Goal: Information Seeking & Learning: Check status

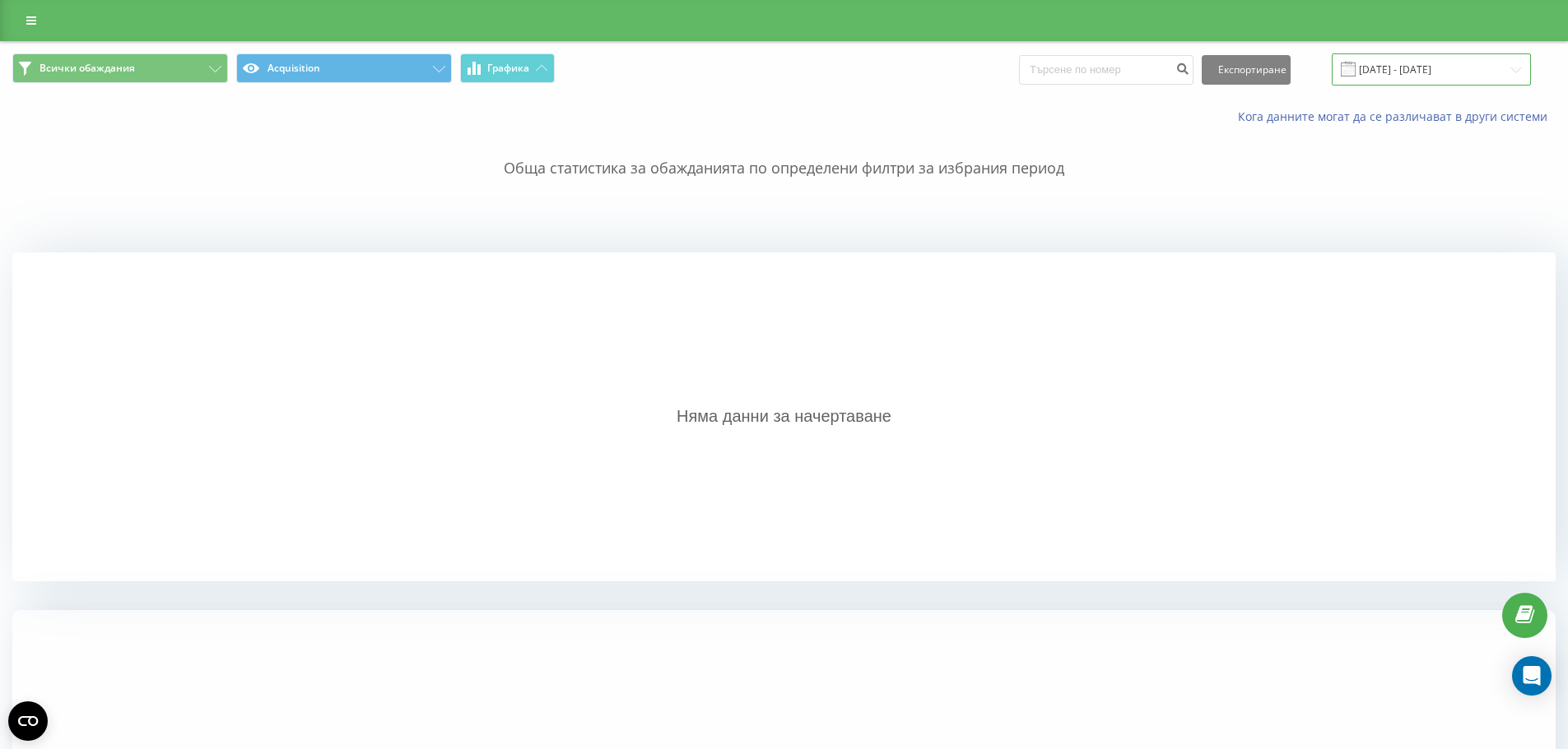
click at [1414, 59] on input "10.10.2024 - 10.10.2024" at bounding box center [1431, 69] width 199 height 32
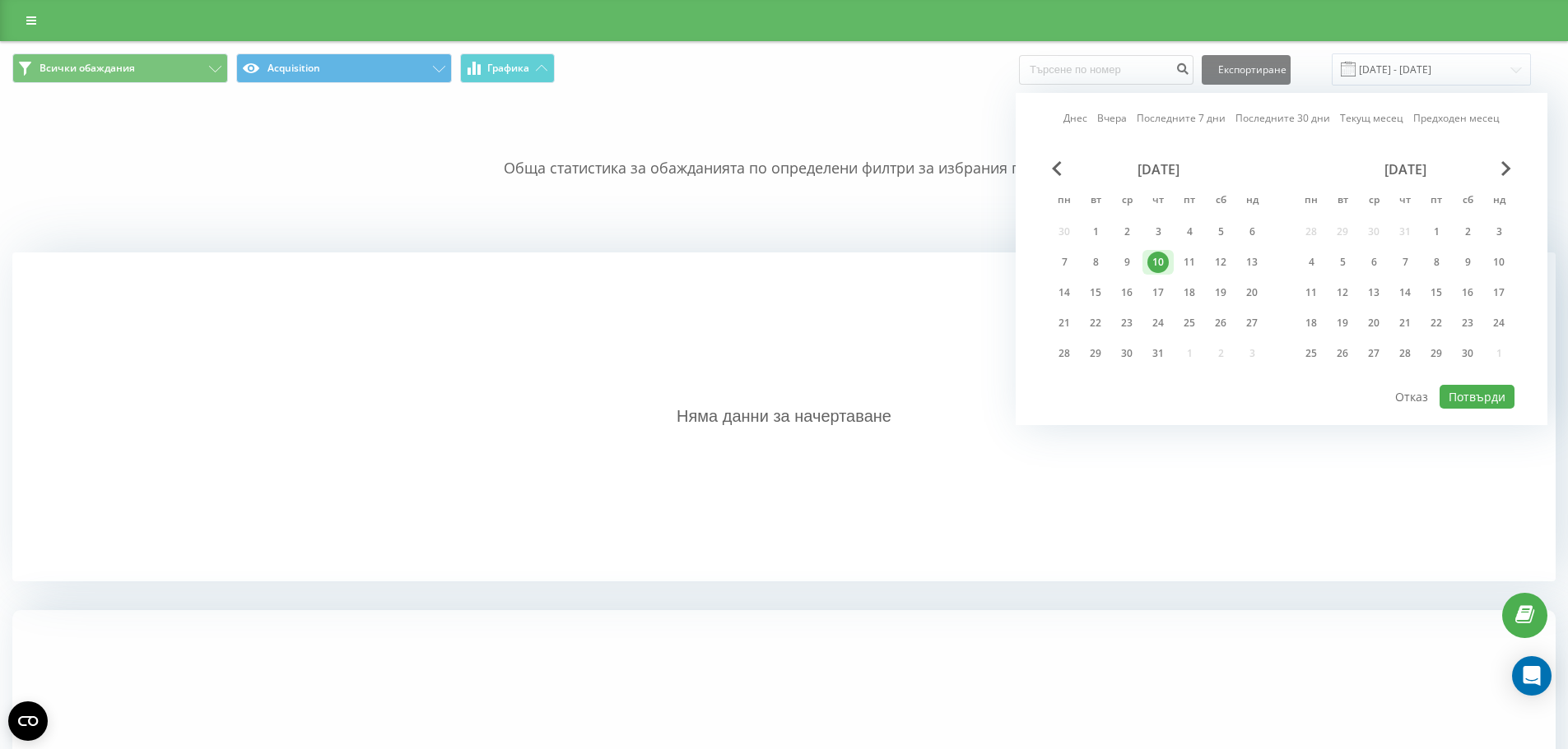
click at [1072, 120] on link "Днес" at bounding box center [1075, 118] width 23 height 16
click at [1472, 399] on button "Потвърди" at bounding box center [1476, 396] width 75 height 23
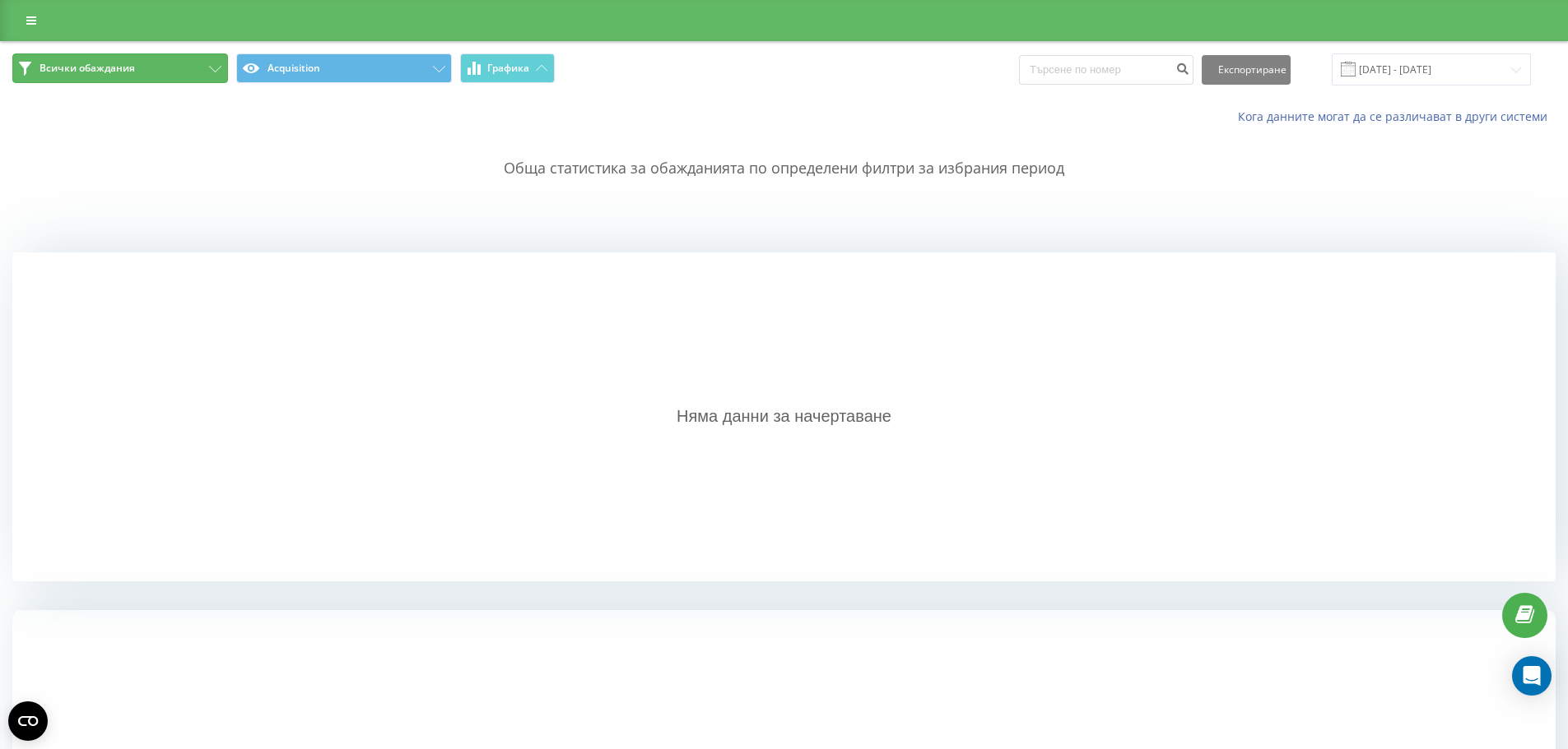
click at [182, 67] on button "Всички обаждания" at bounding box center [120, 68] width 215 height 29
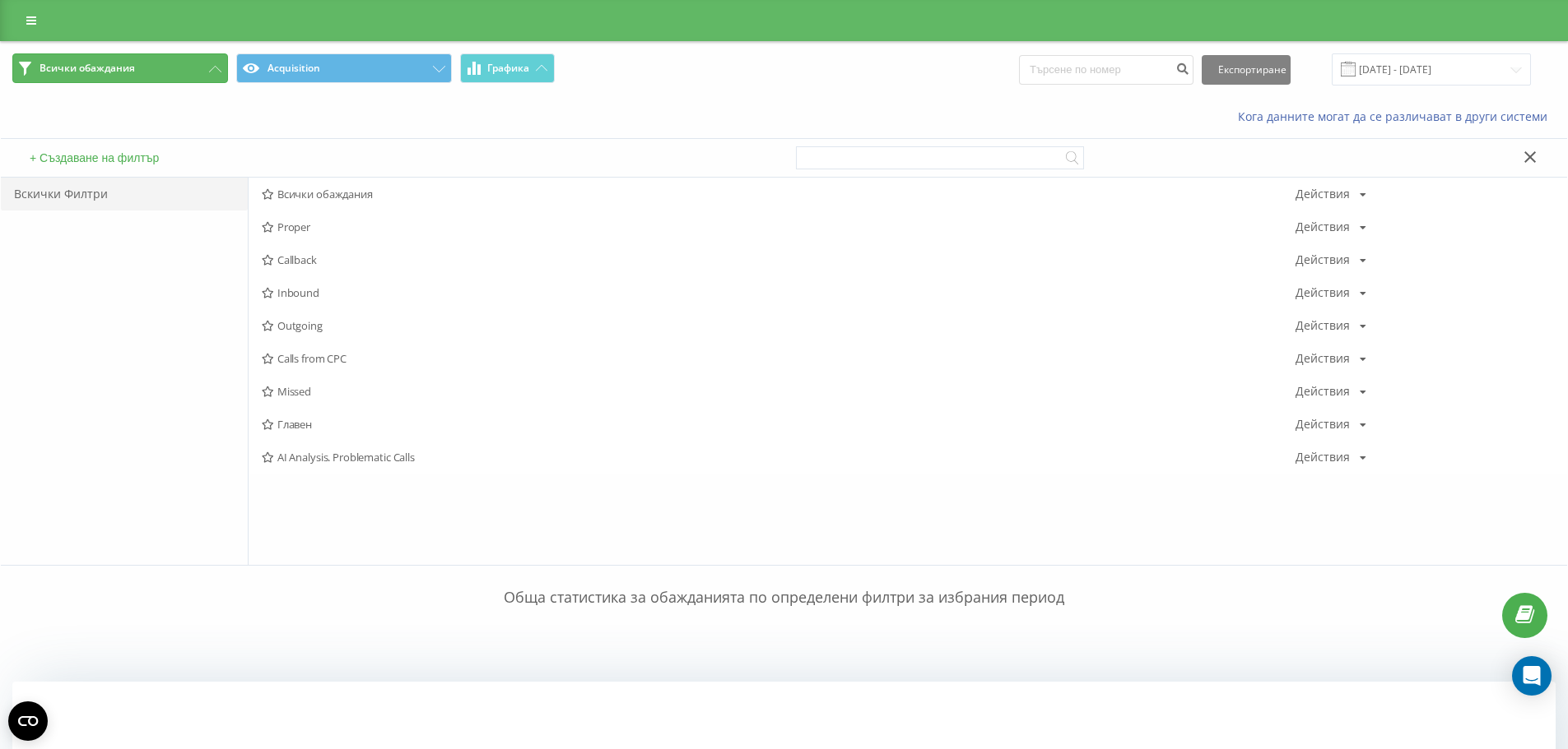
click at [182, 67] on button "Всички обаждания" at bounding box center [120, 68] width 215 height 29
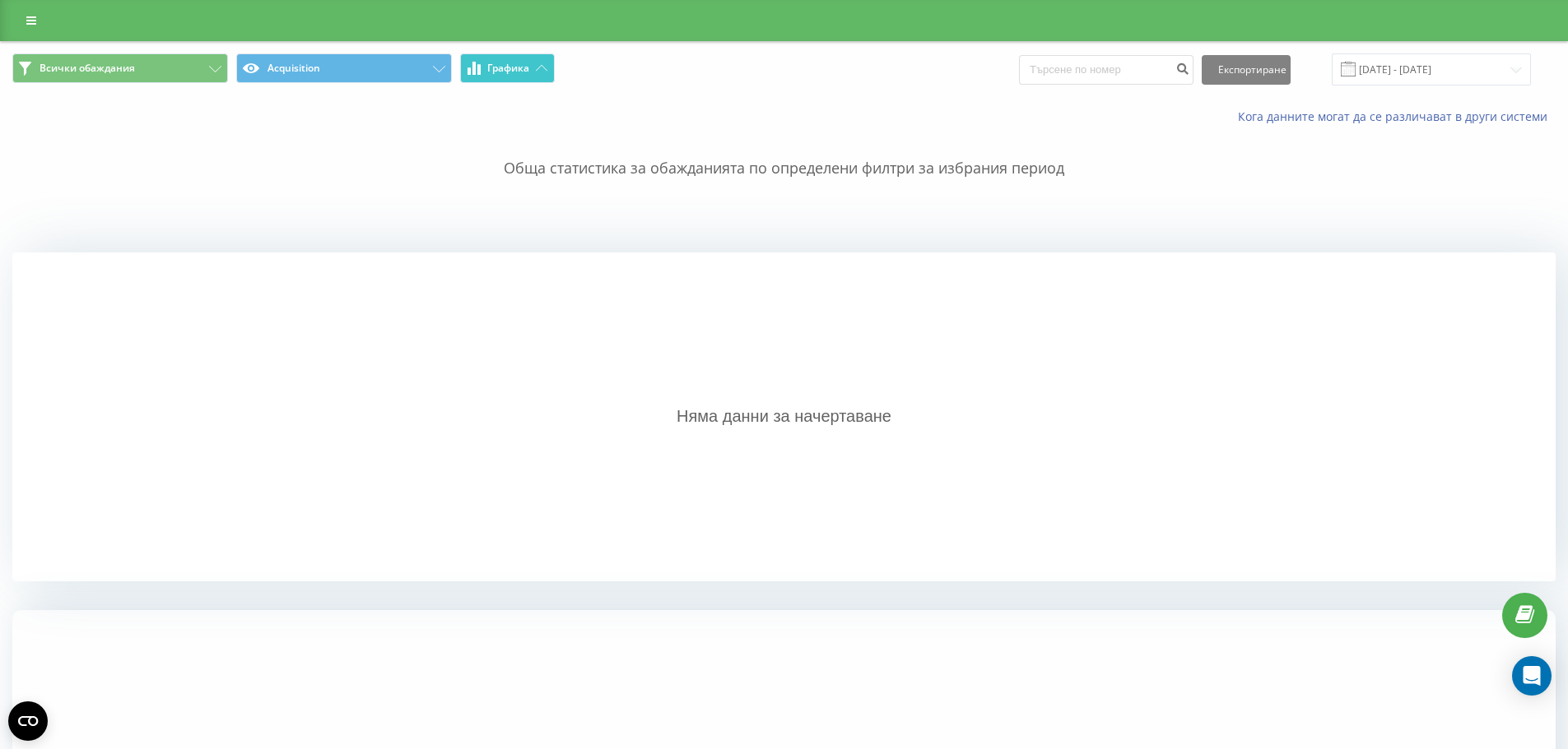
click at [511, 65] on span "Графика" at bounding box center [508, 68] width 42 height 12
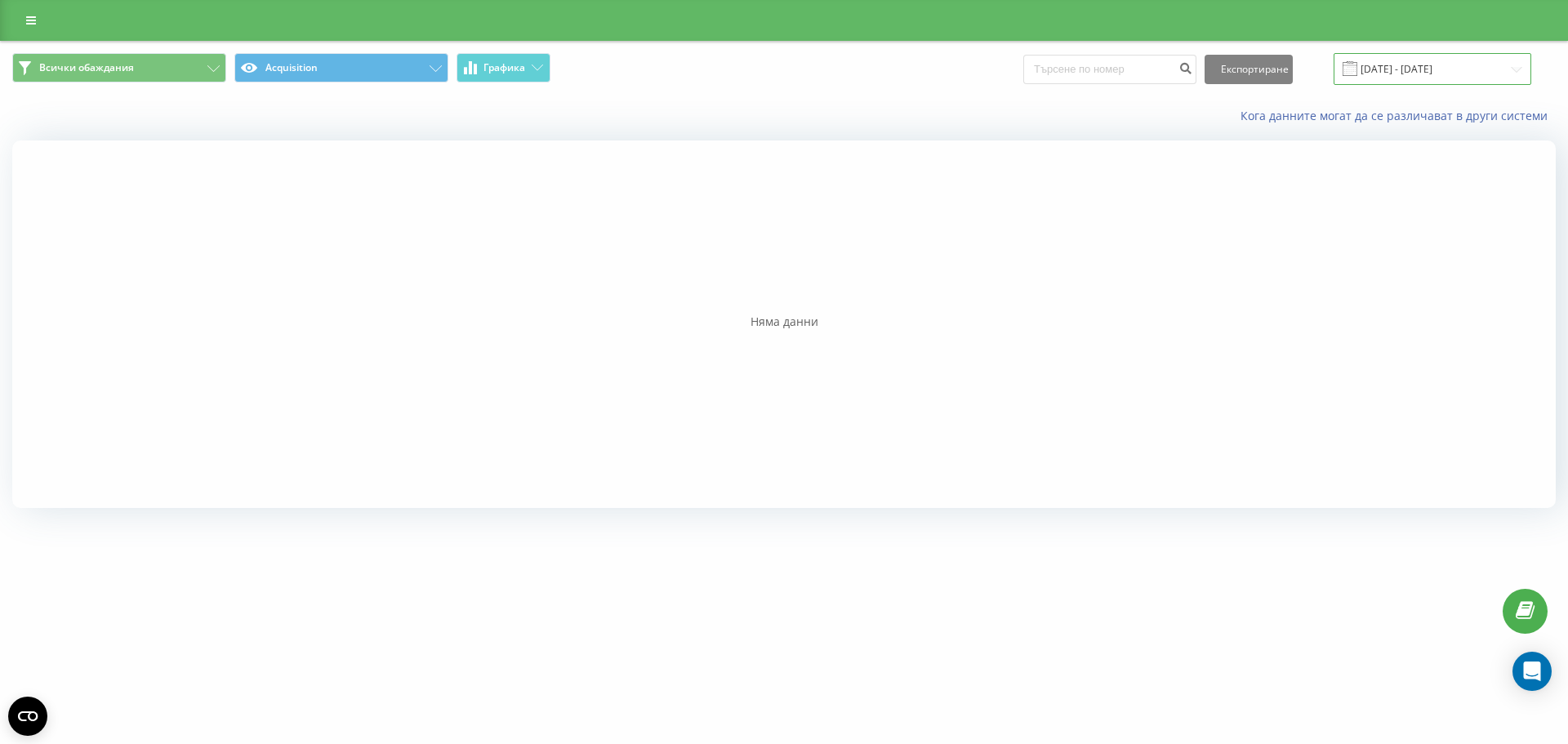
click at [1405, 73] on input "21.08.2025 - 21.08.2025" at bounding box center [1433, 69] width 197 height 32
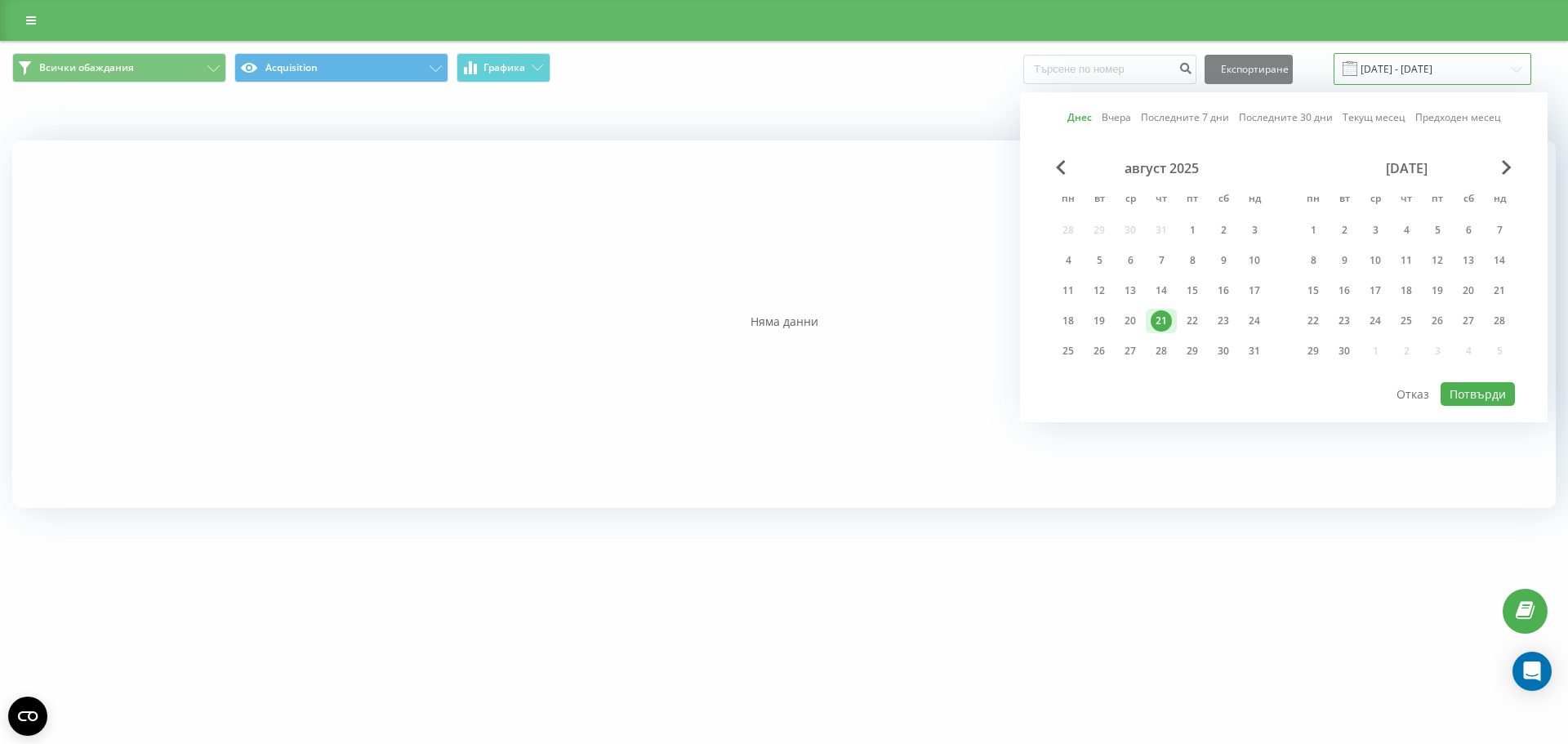
click at [1405, 73] on input "21.08.2025 - 21.08.2025" at bounding box center [1433, 69] width 197 height 32
click at [1129, 324] on div "20" at bounding box center [1131, 321] width 21 height 21
click at [1129, 323] on div "20" at bounding box center [1131, 321] width 21 height 21
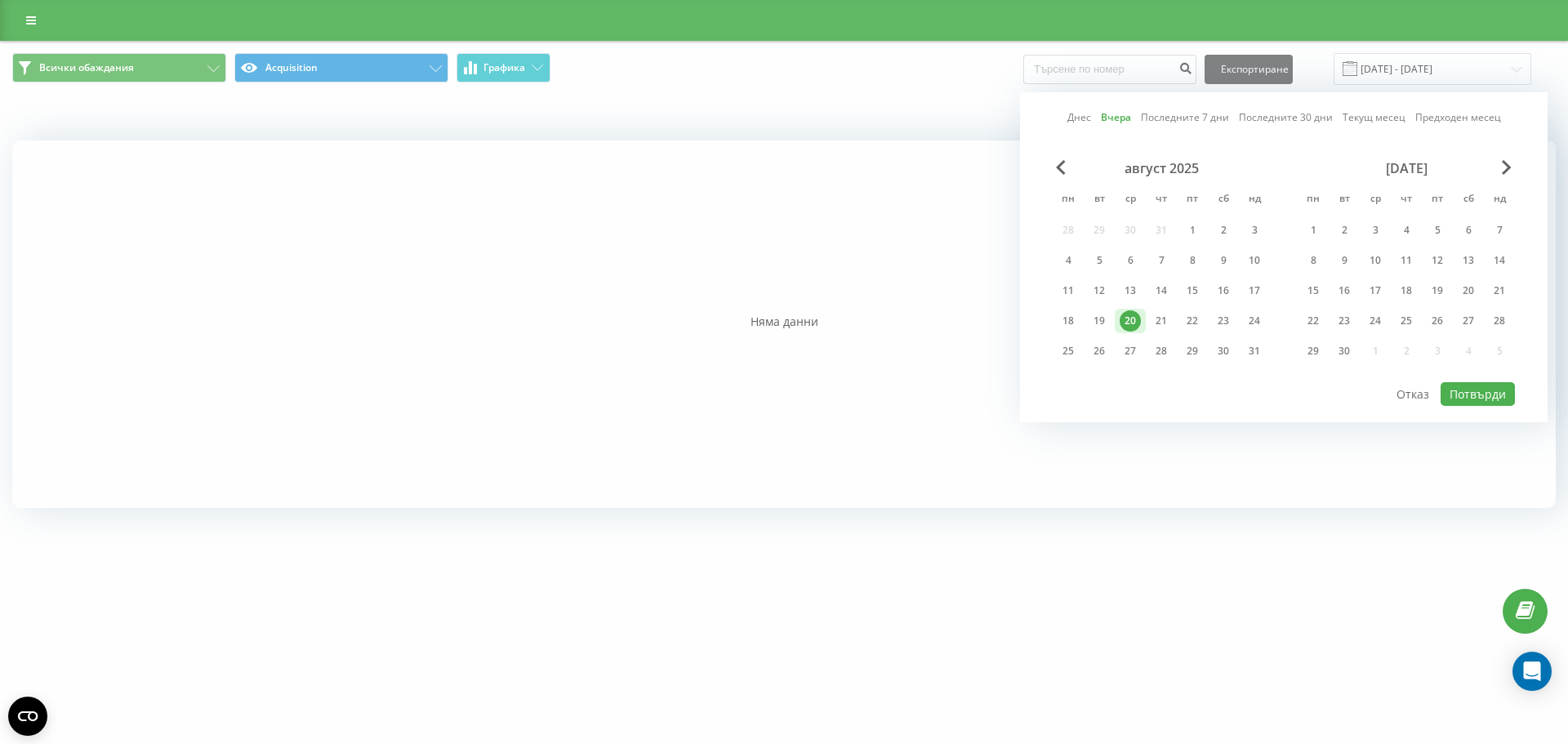
click at [1129, 321] on div "20" at bounding box center [1131, 321] width 21 height 21
click at [1117, 116] on link "Вчера" at bounding box center [1115, 117] width 30 height 15
click at [1483, 393] on button "Потвърди" at bounding box center [1477, 394] width 74 height 23
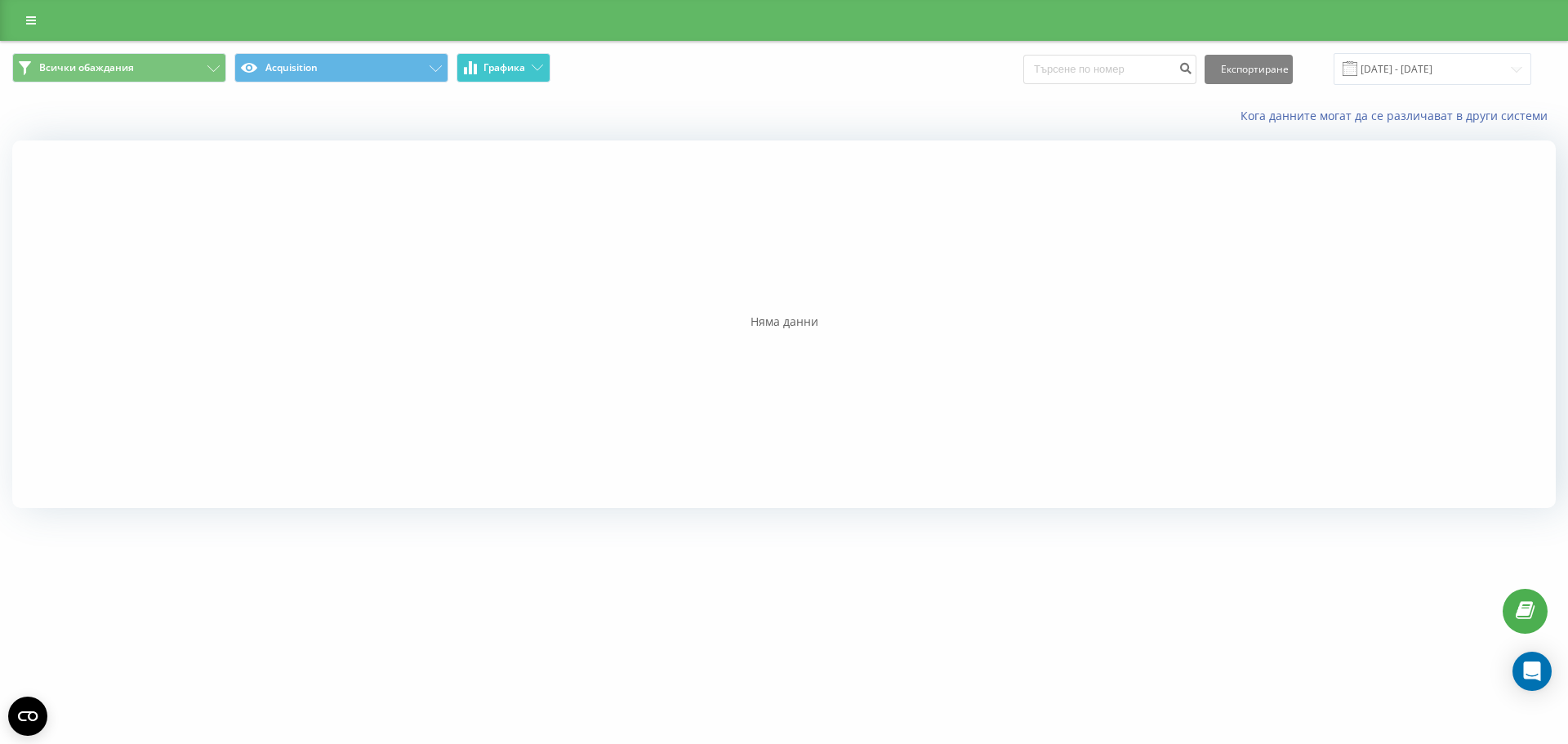
click at [487, 73] on span "Графика" at bounding box center [504, 68] width 42 height 12
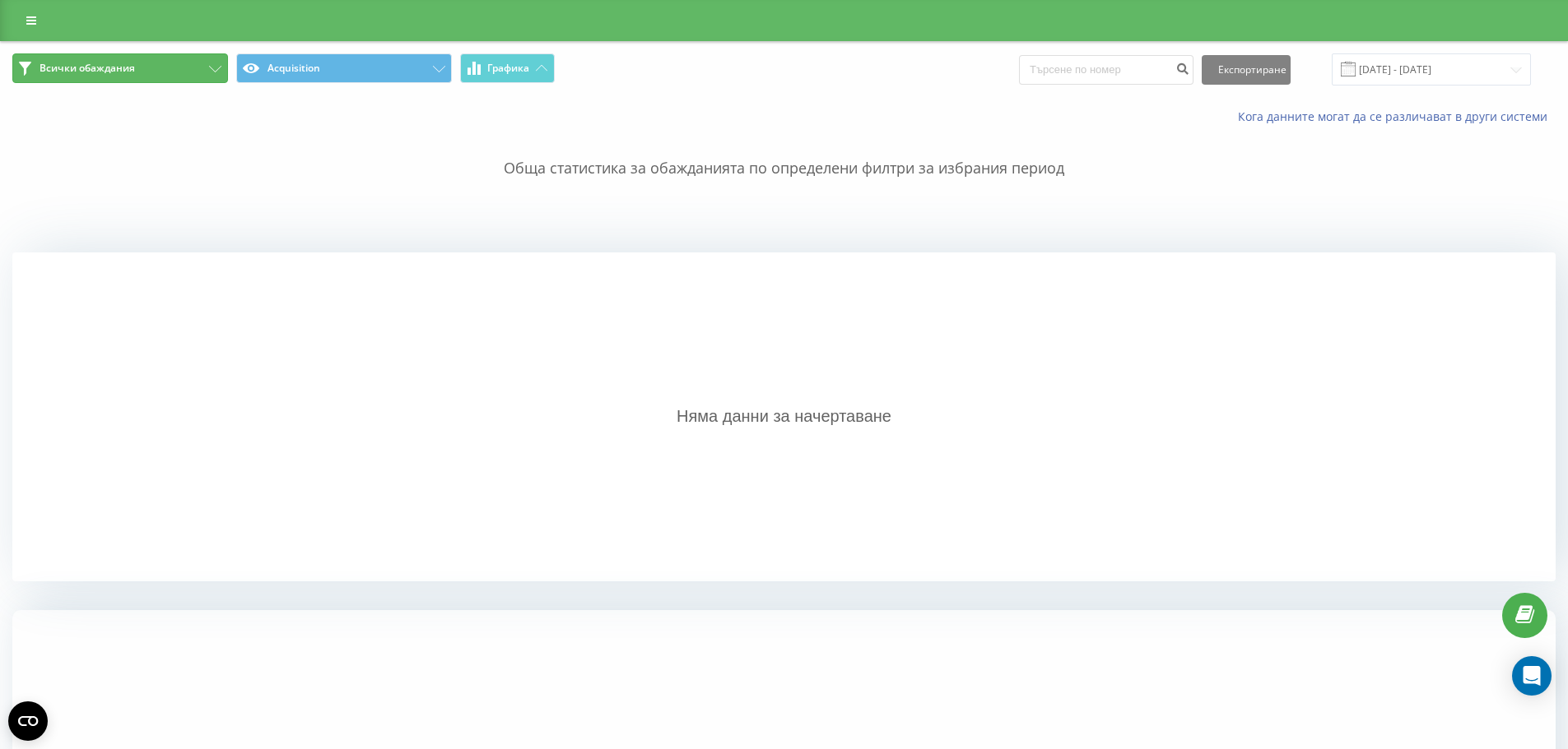
click at [177, 63] on button "Всички обаждания" at bounding box center [120, 68] width 215 height 29
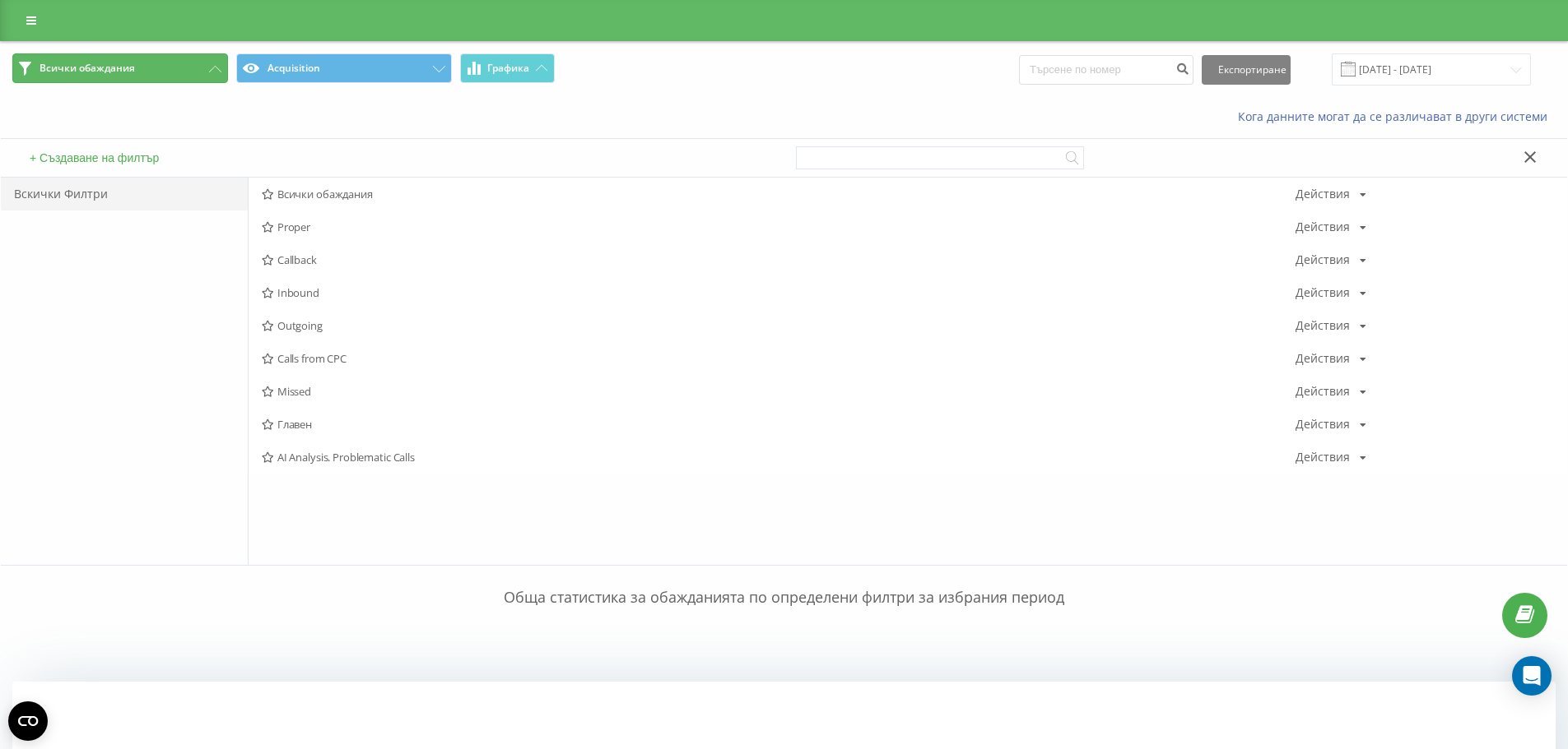
click at [173, 63] on button "Всички обаждания" at bounding box center [120, 68] width 215 height 29
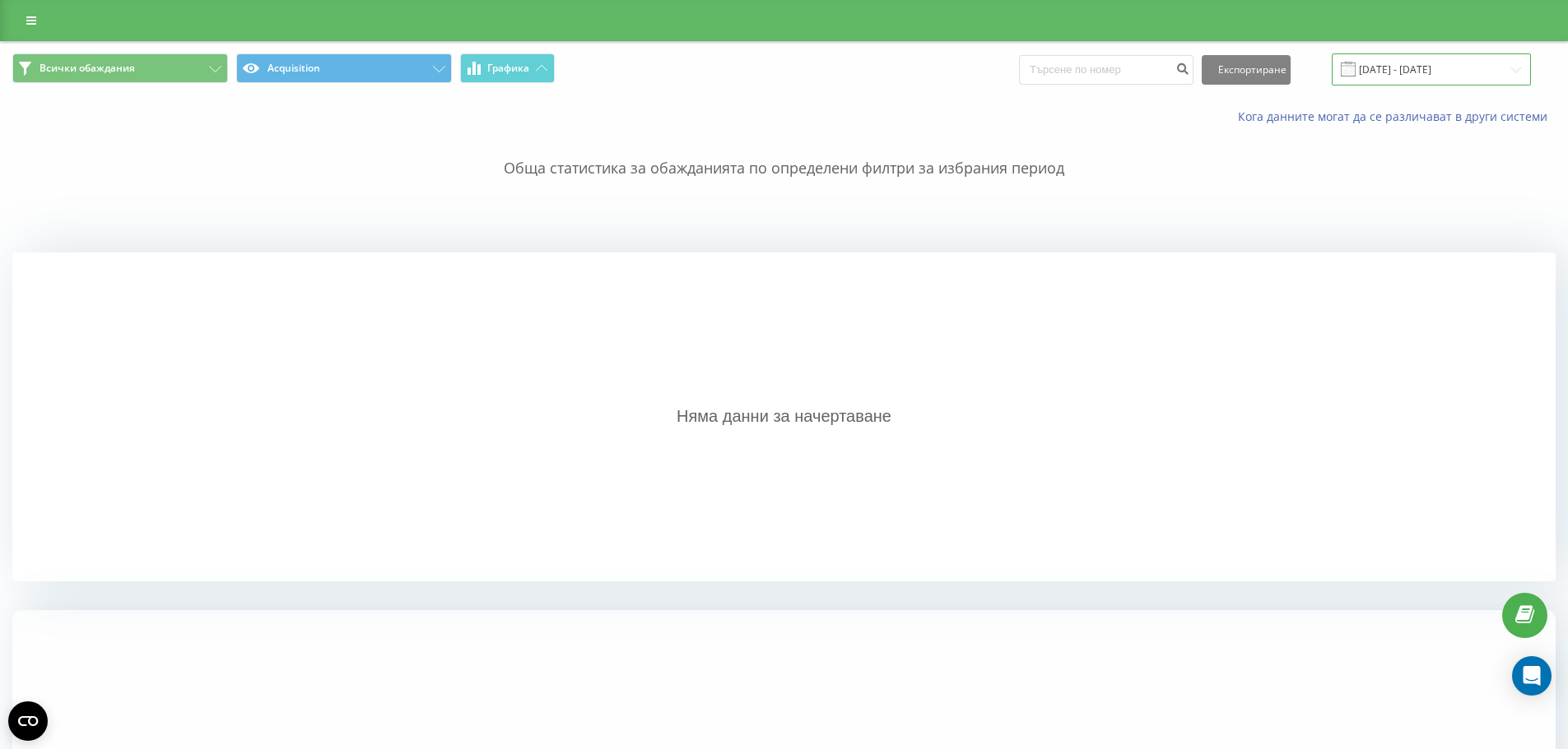
click at [1404, 67] on input "20.08.2025 - 20.08.2025" at bounding box center [1431, 69] width 199 height 32
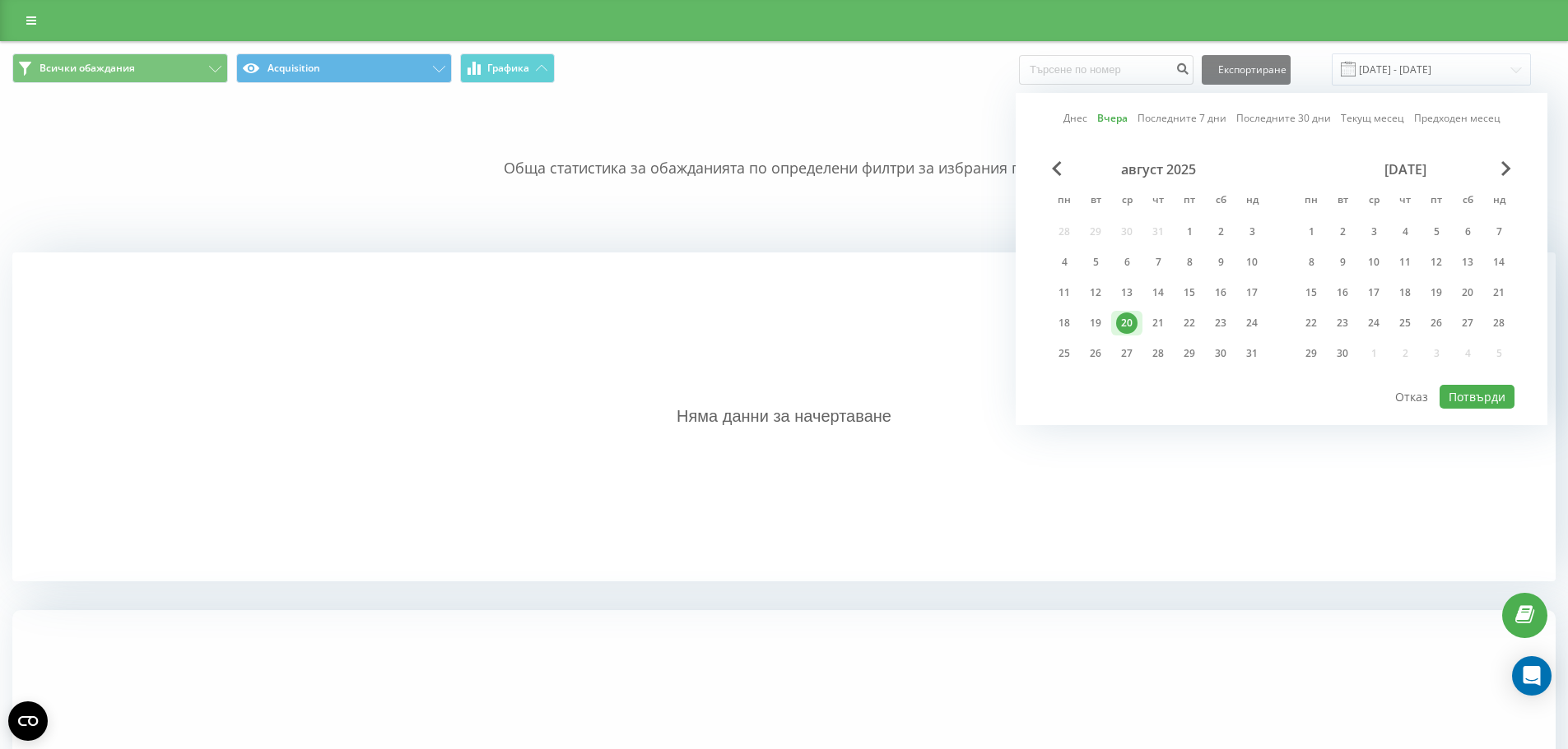
click at [1076, 119] on link "Днес" at bounding box center [1075, 118] width 23 height 16
click at [1479, 398] on button "Потвърди" at bounding box center [1476, 396] width 75 height 23
type input "21.08.2025 - 21.08.2025"
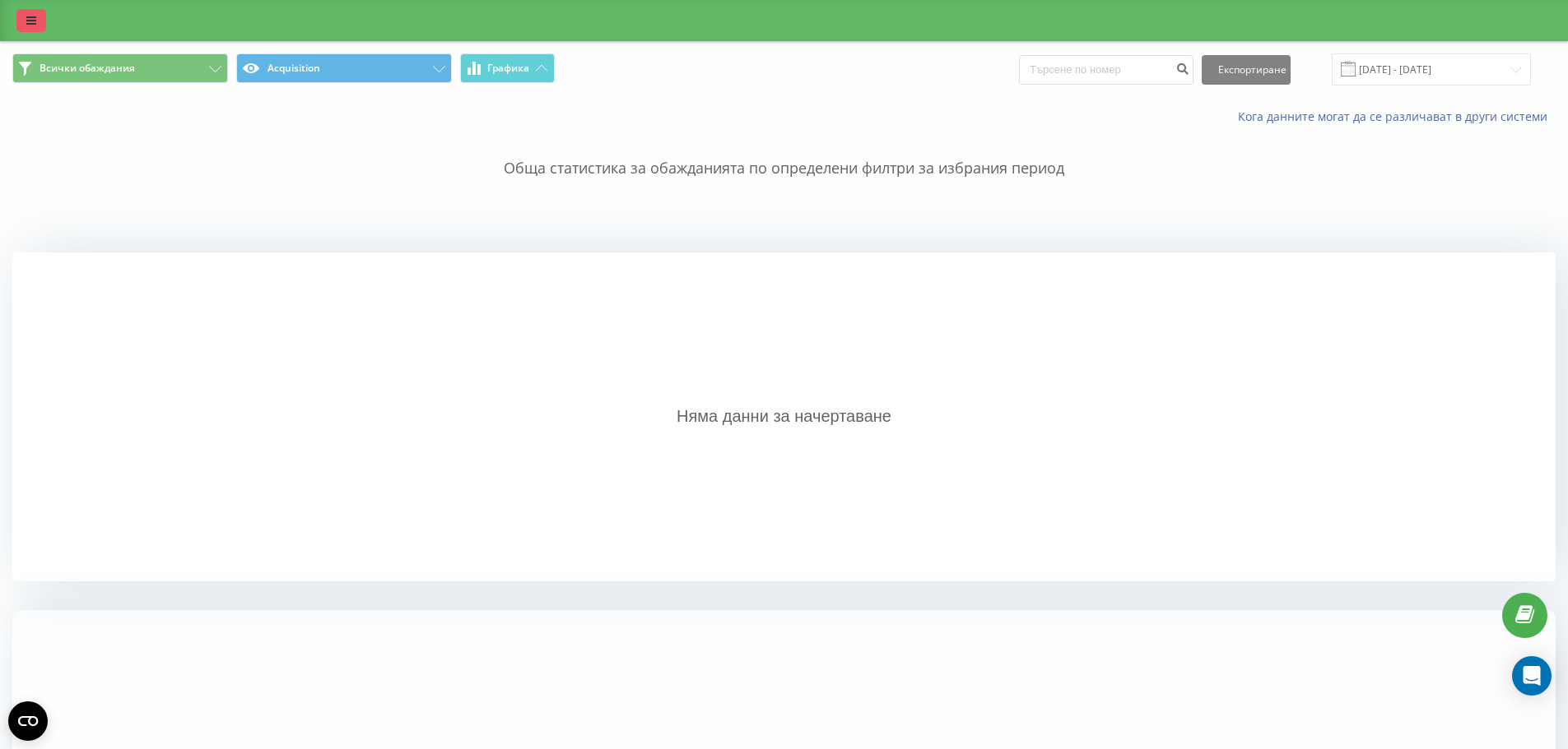
click at [36, 19] on link at bounding box center [31, 20] width 29 height 23
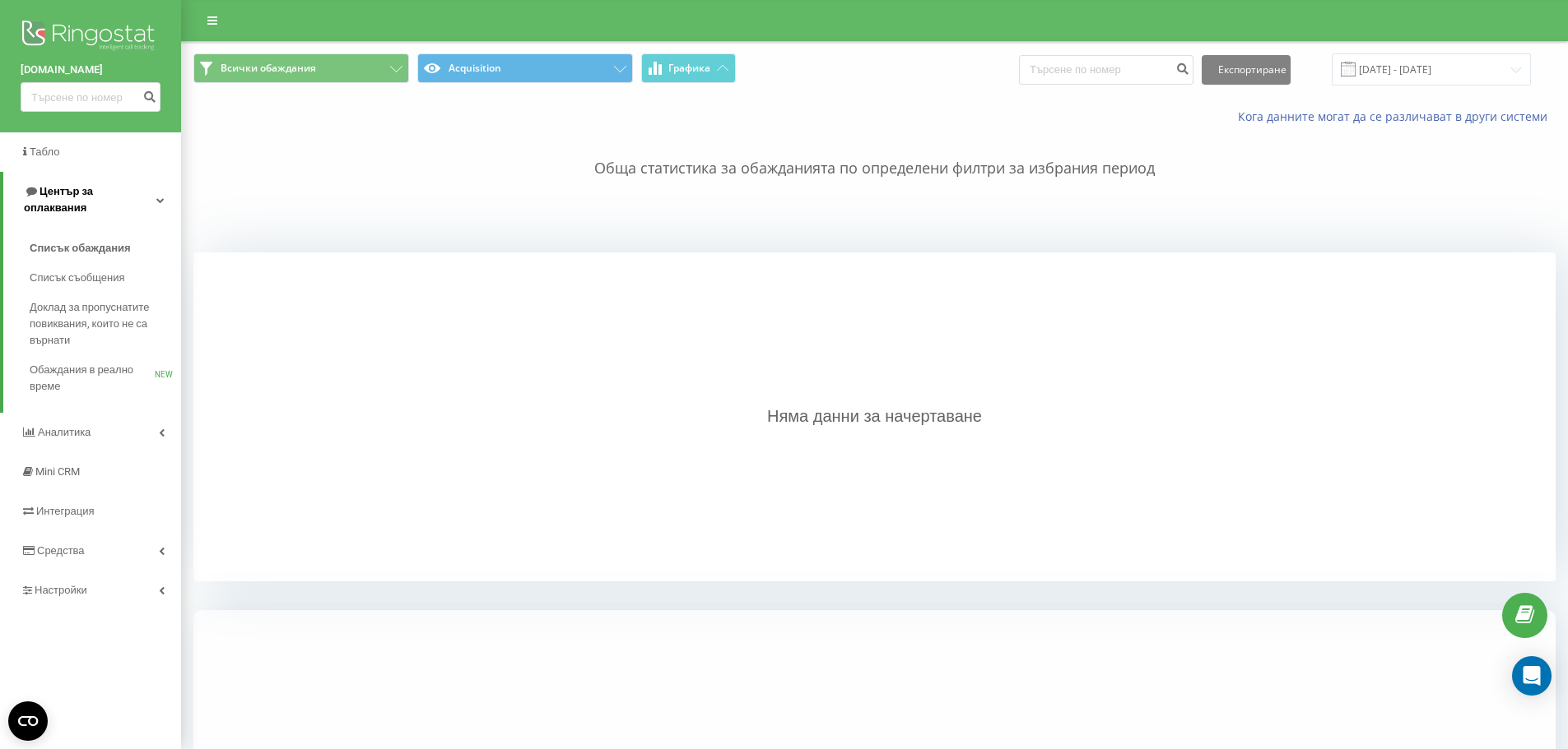
click at [77, 195] on span "Център за оплаквания" at bounding box center [57, 200] width 69 height 29
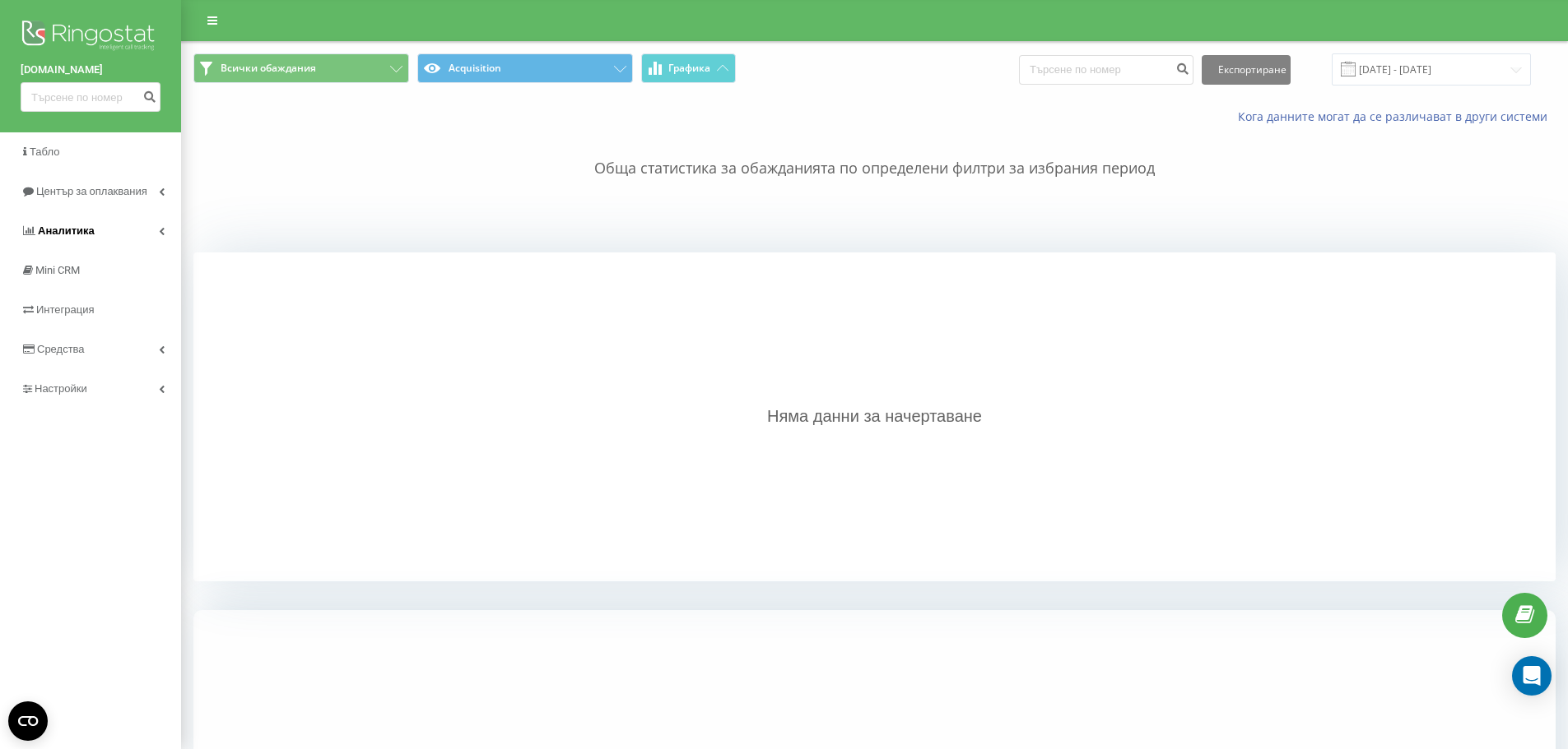
click at [78, 228] on span "Аналитика" at bounding box center [66, 231] width 57 height 13
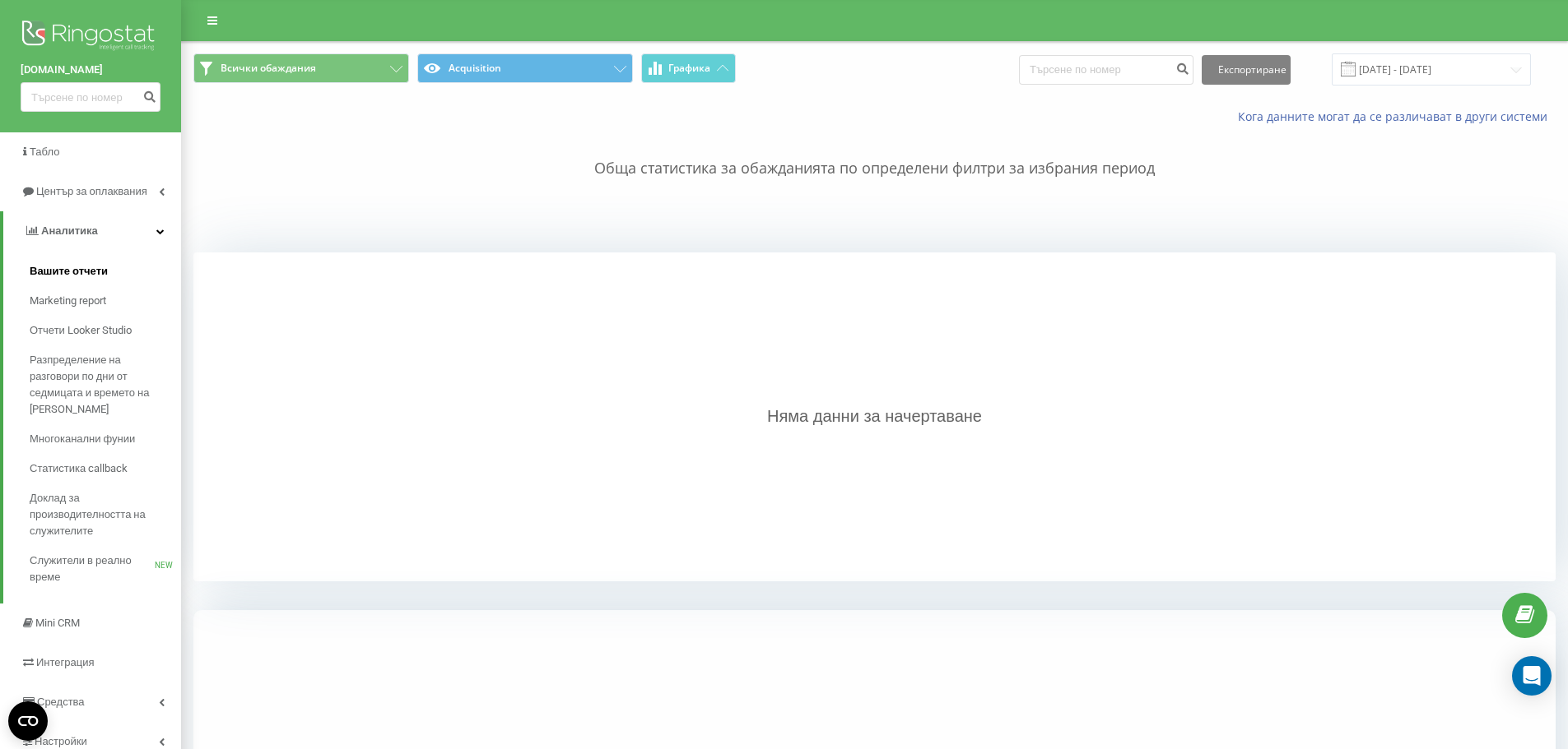
click at [76, 272] on span "Вашите отчети" at bounding box center [68, 271] width 78 height 17
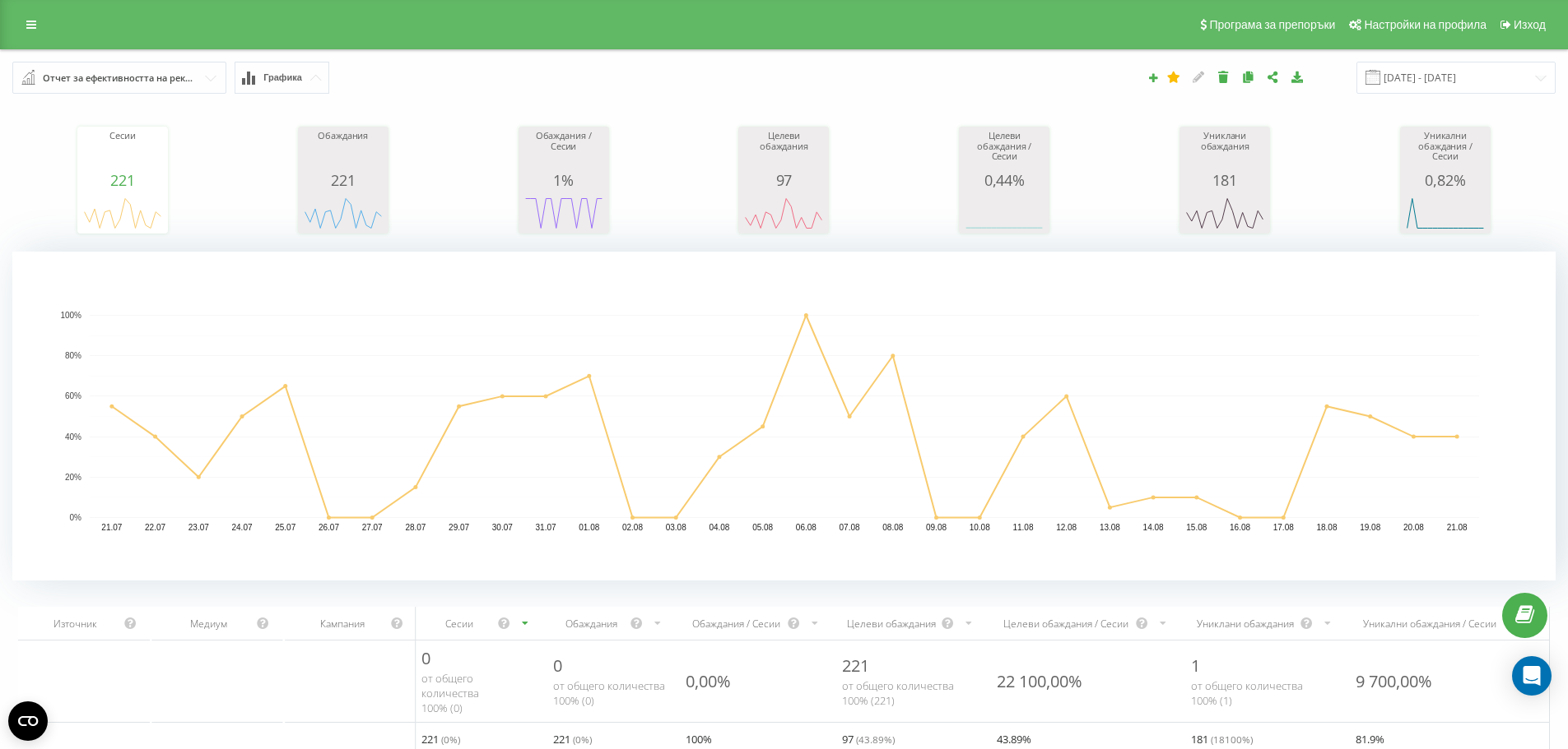
click at [317, 84] on button "Графика" at bounding box center [282, 77] width 95 height 32
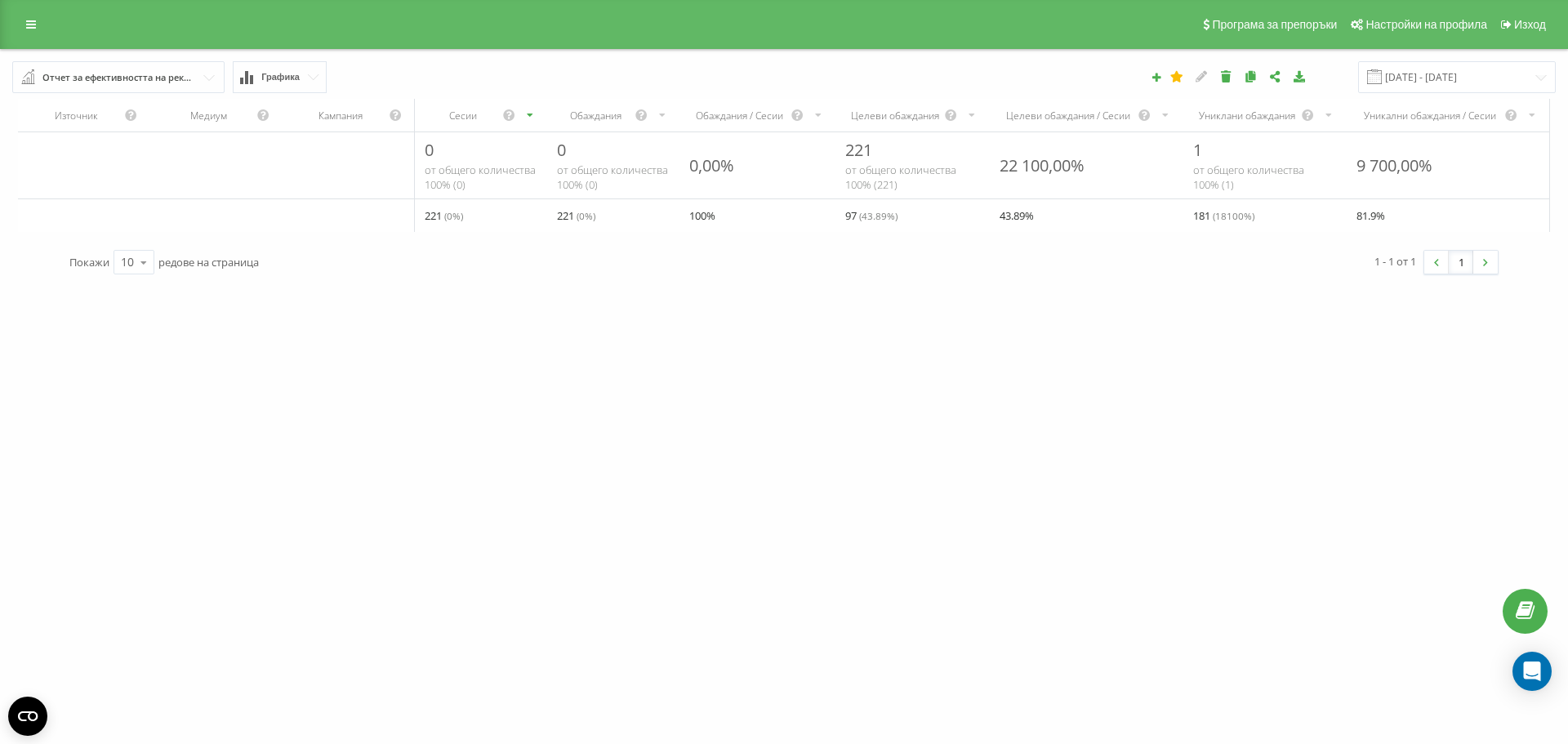
click at [314, 83] on button "Графика" at bounding box center [280, 76] width 94 height 32
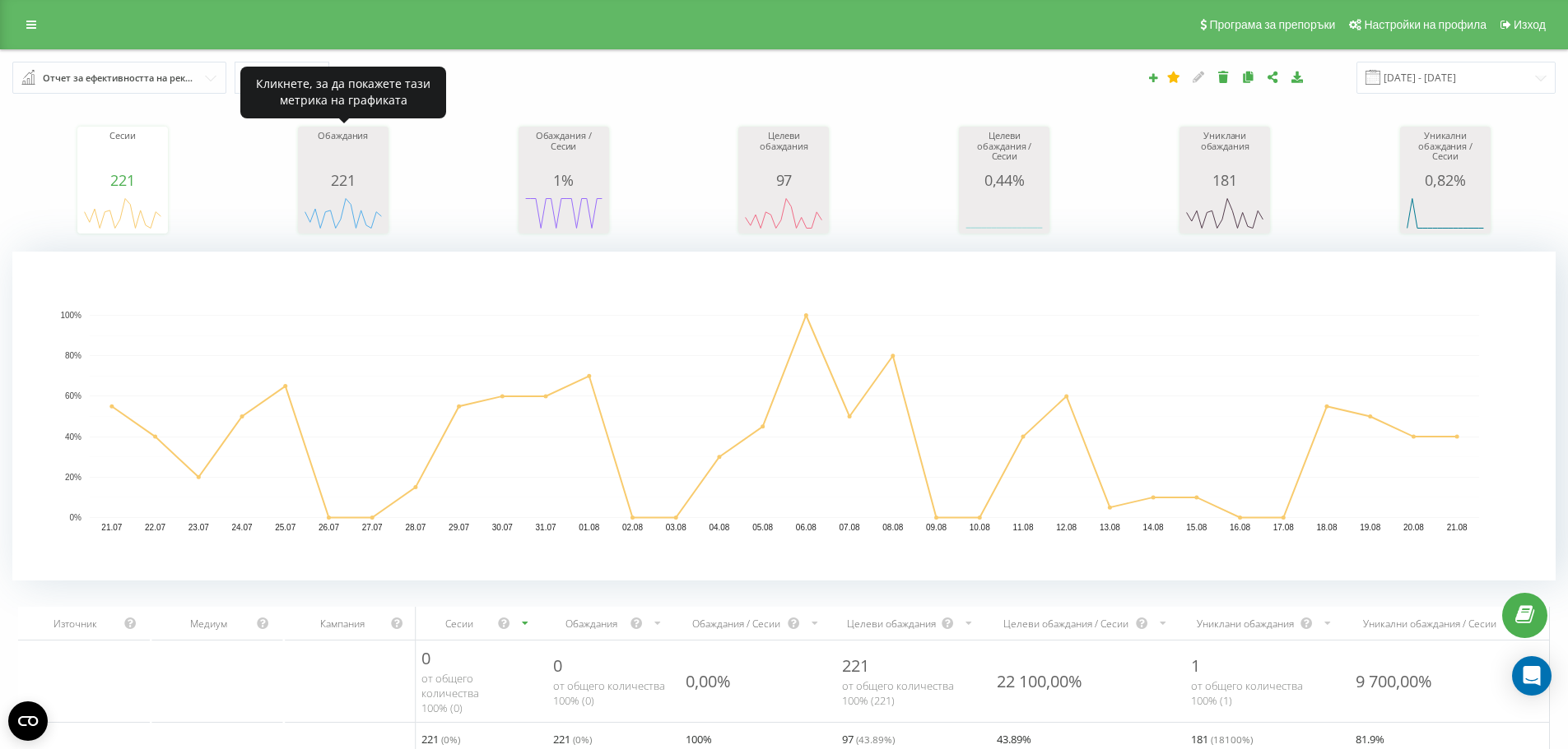
click at [348, 164] on div "Обаждания" at bounding box center [343, 151] width 82 height 41
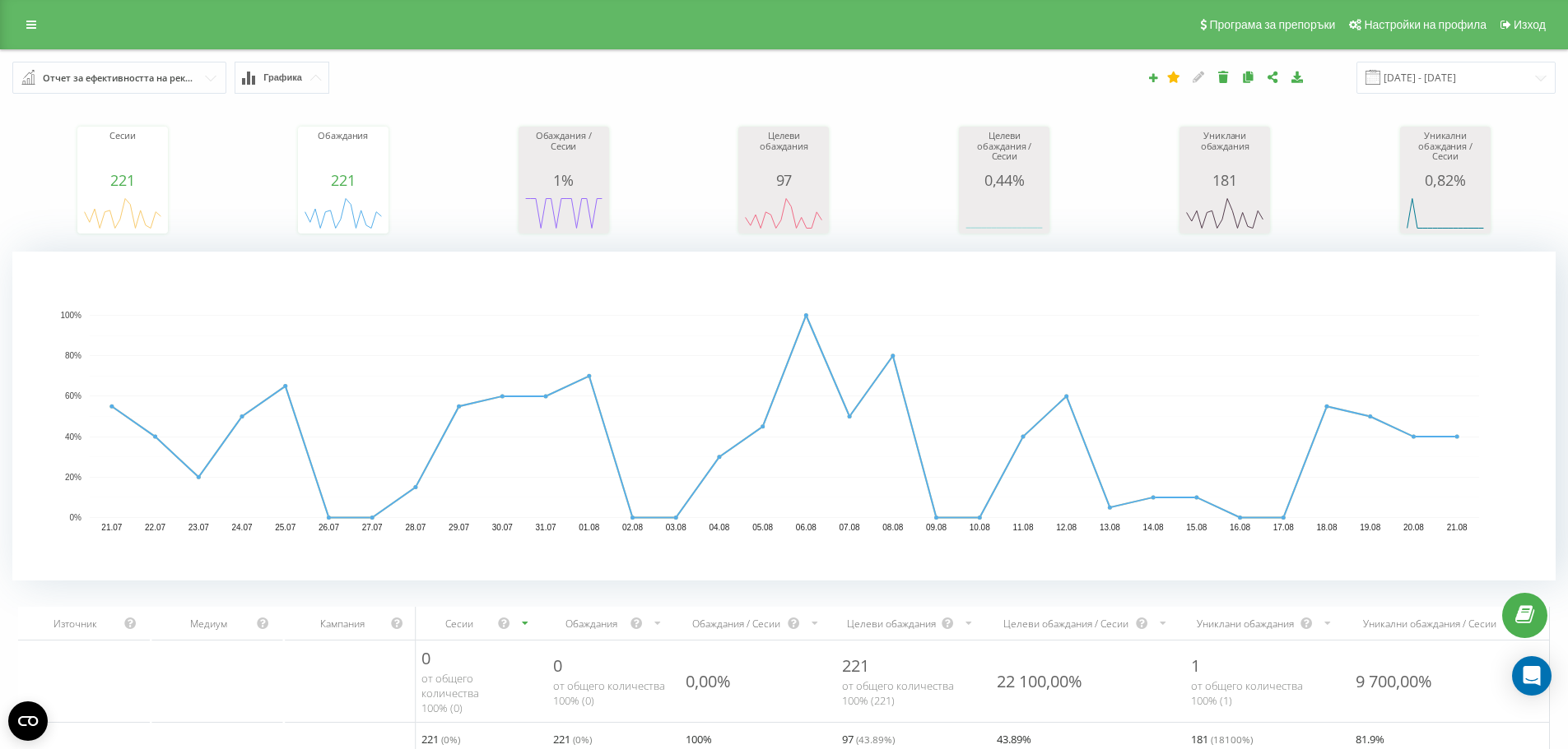
click at [271, 77] on span "Графика" at bounding box center [283, 77] width 39 height 11
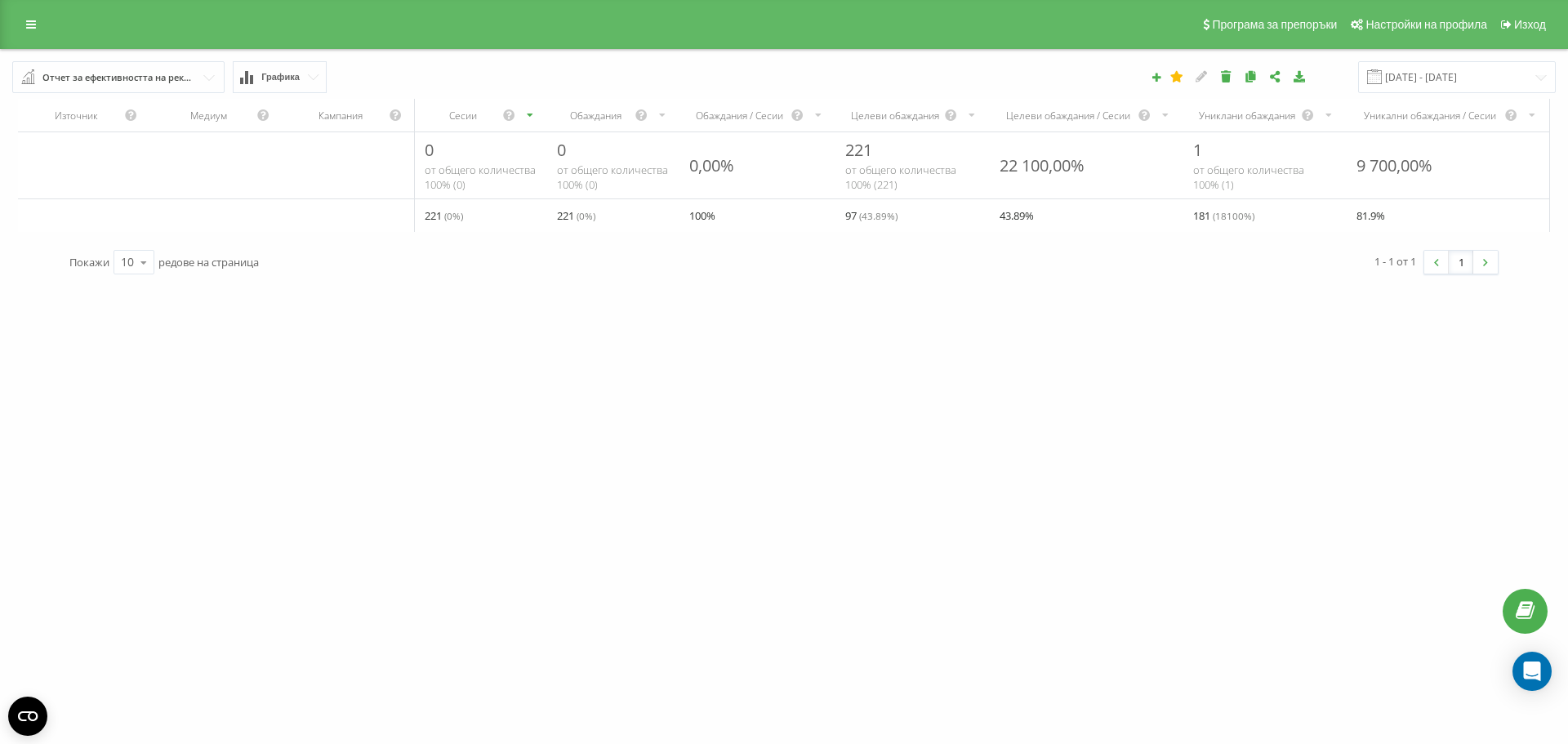
click at [269, 76] on span "Графика" at bounding box center [281, 76] width 39 height 11
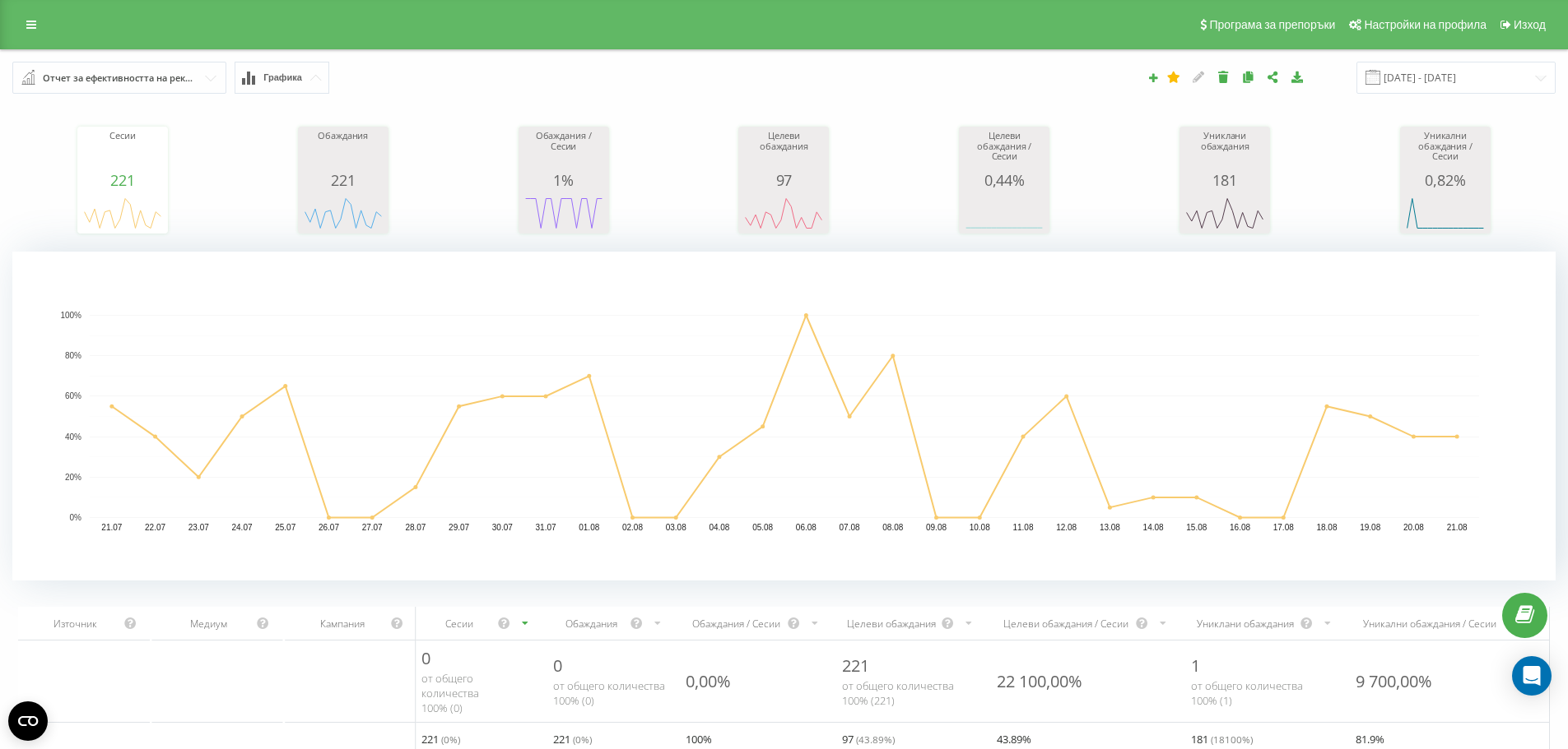
click at [48, 73] on div "Отчет за ефективността на рекламните кампании" at bounding box center [120, 78] width 155 height 19
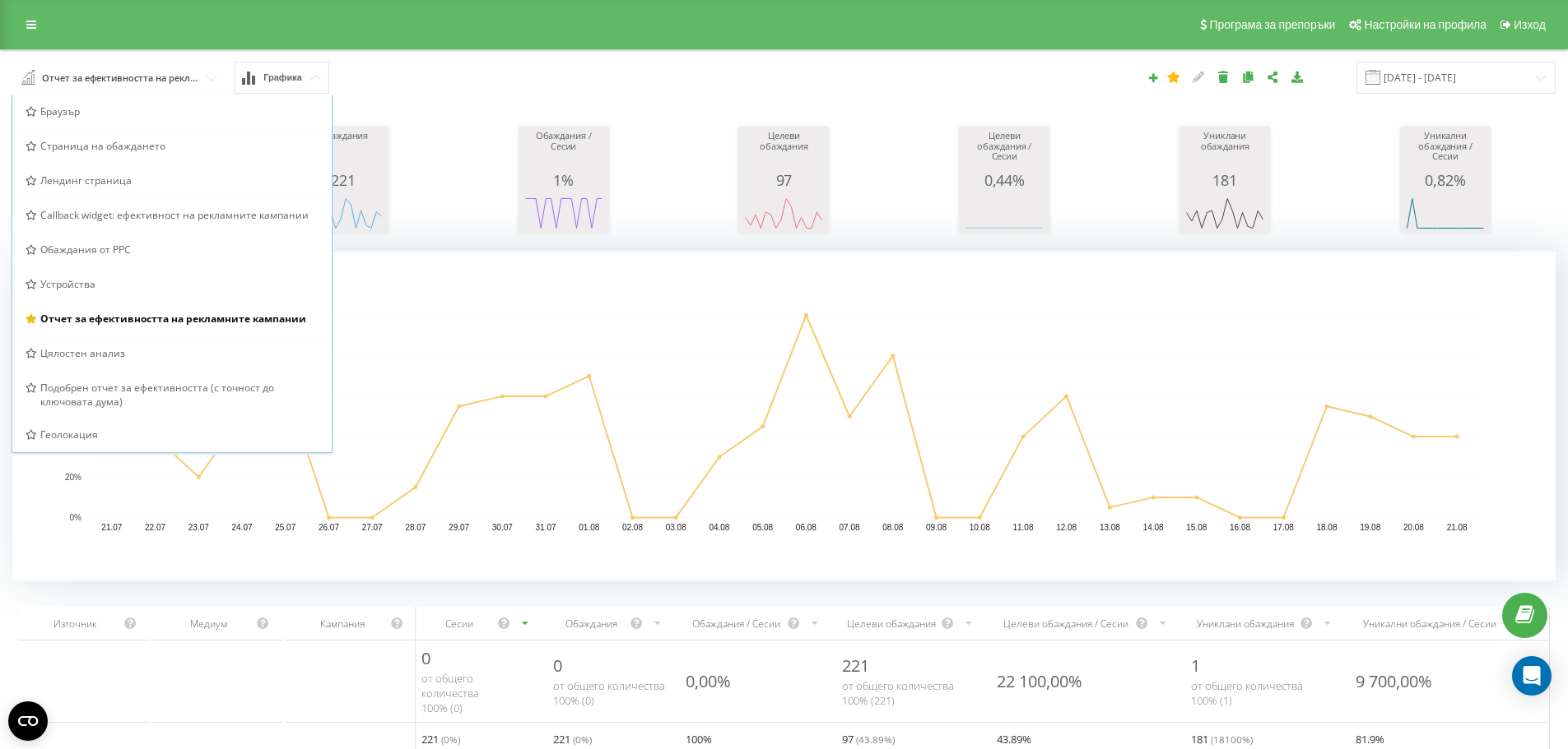
click at [498, 325] on rect "A chart." at bounding box center [784, 416] width 1389 height 204
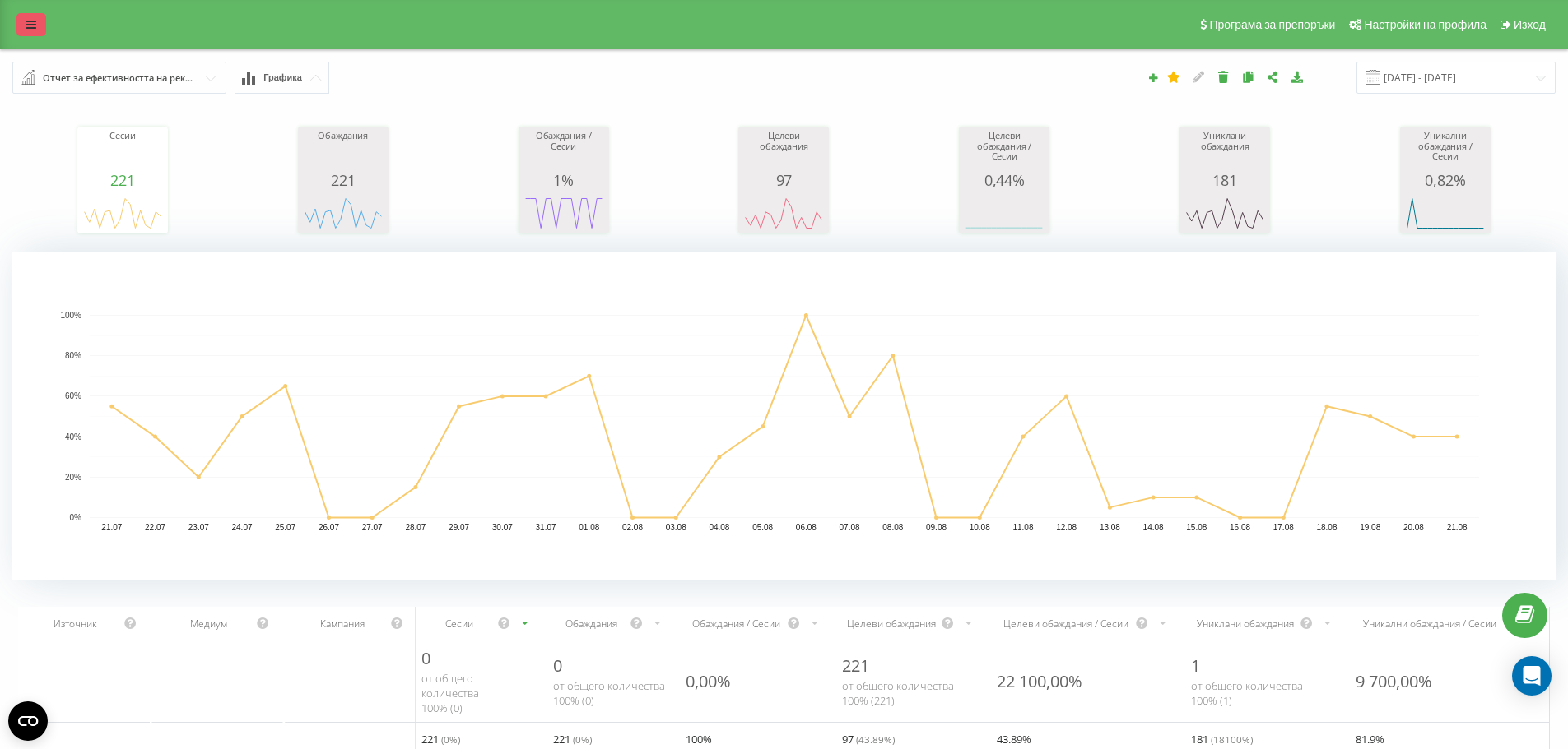
click at [25, 19] on link at bounding box center [31, 25] width 29 height 23
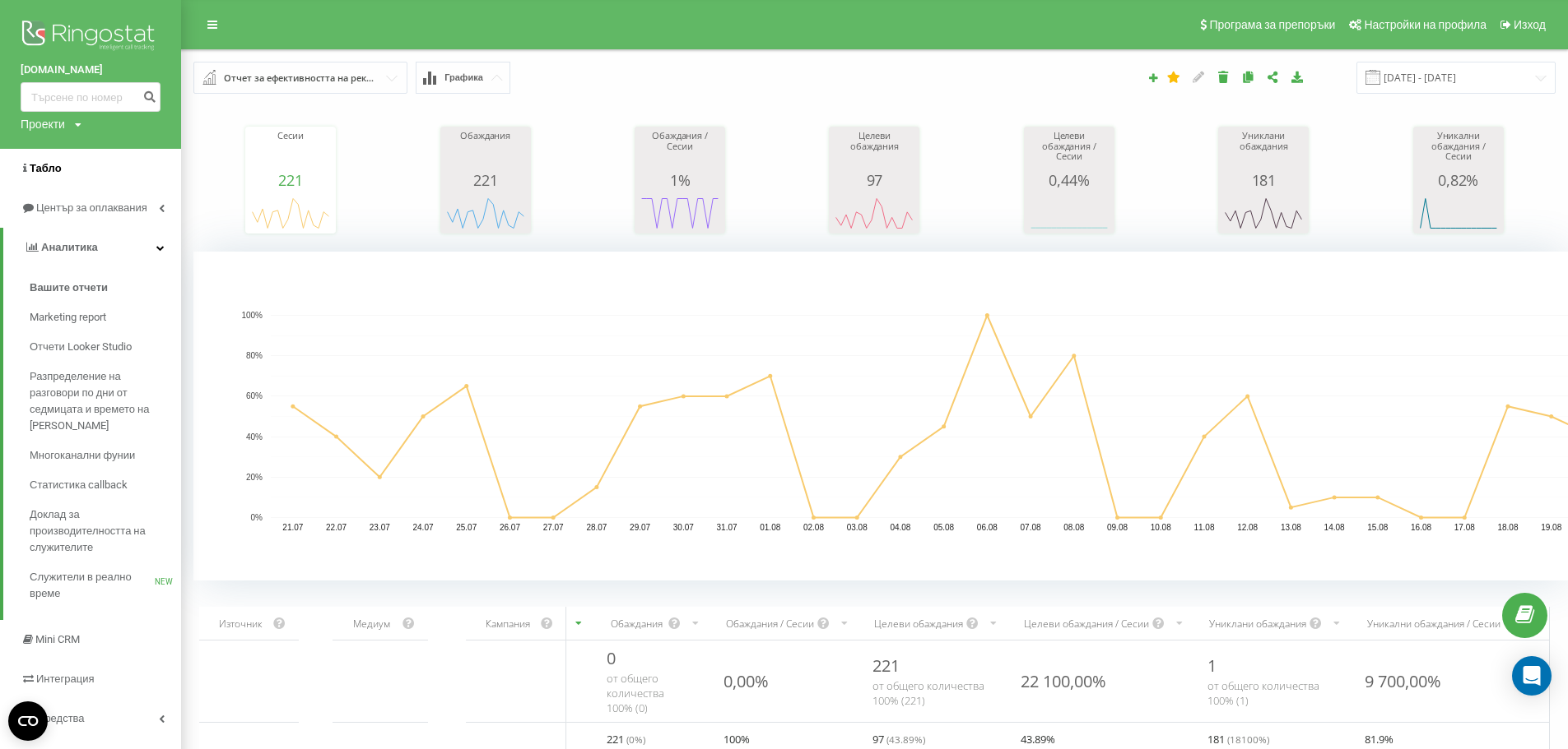
click at [69, 169] on link "Табло" at bounding box center [91, 169] width 181 height 40
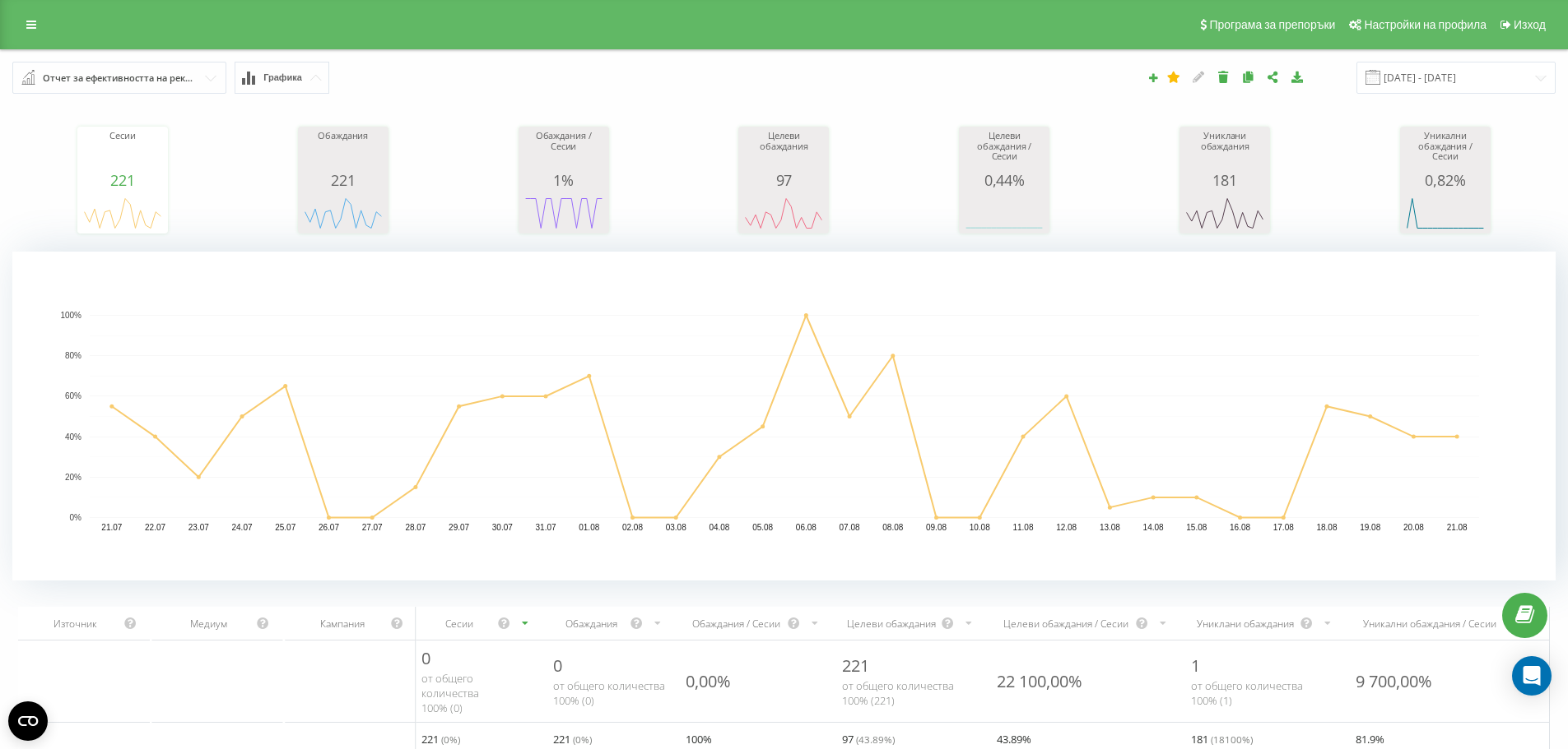
click at [299, 80] on span "Графика" at bounding box center [283, 77] width 39 height 11
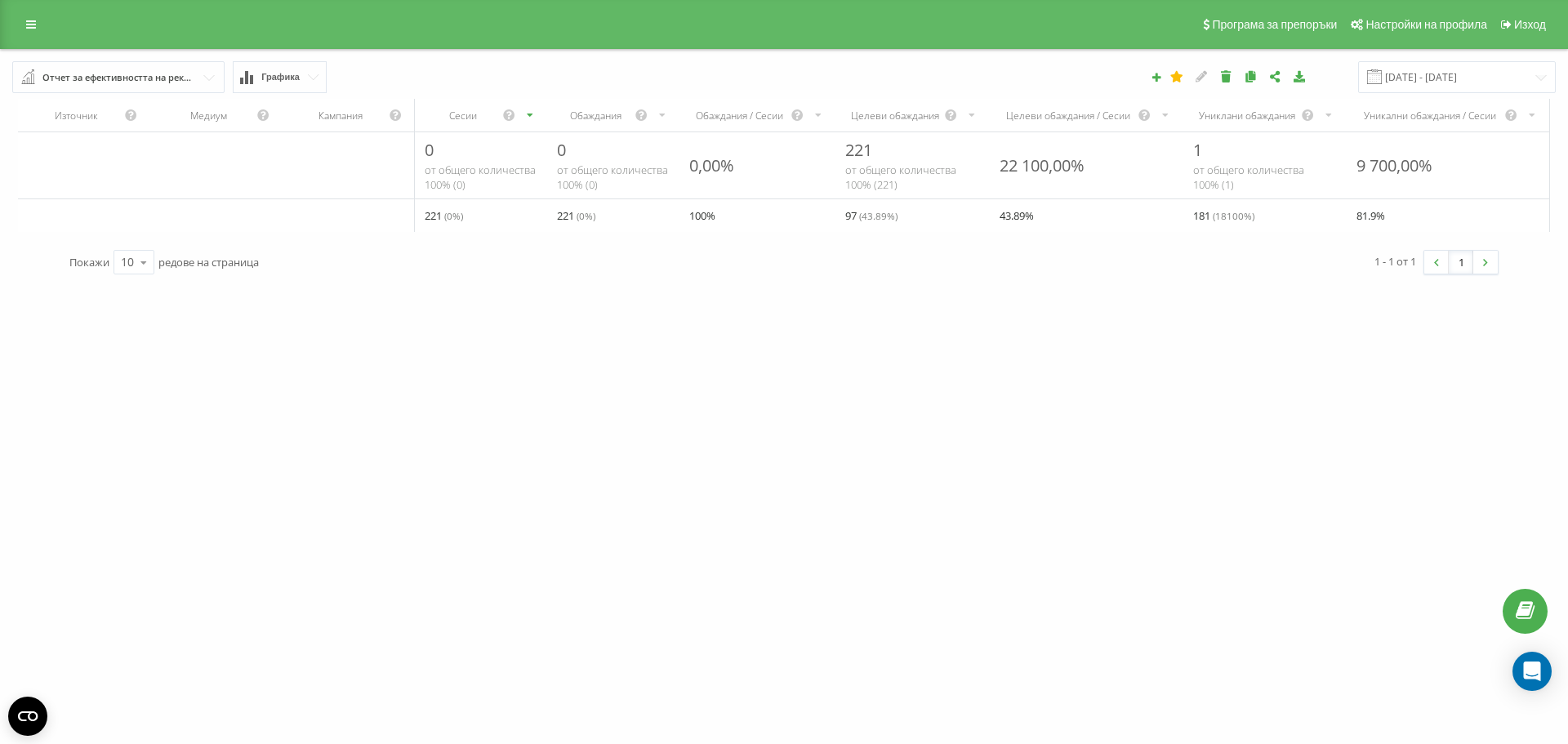
click at [297, 79] on span "Графика" at bounding box center [281, 76] width 39 height 11
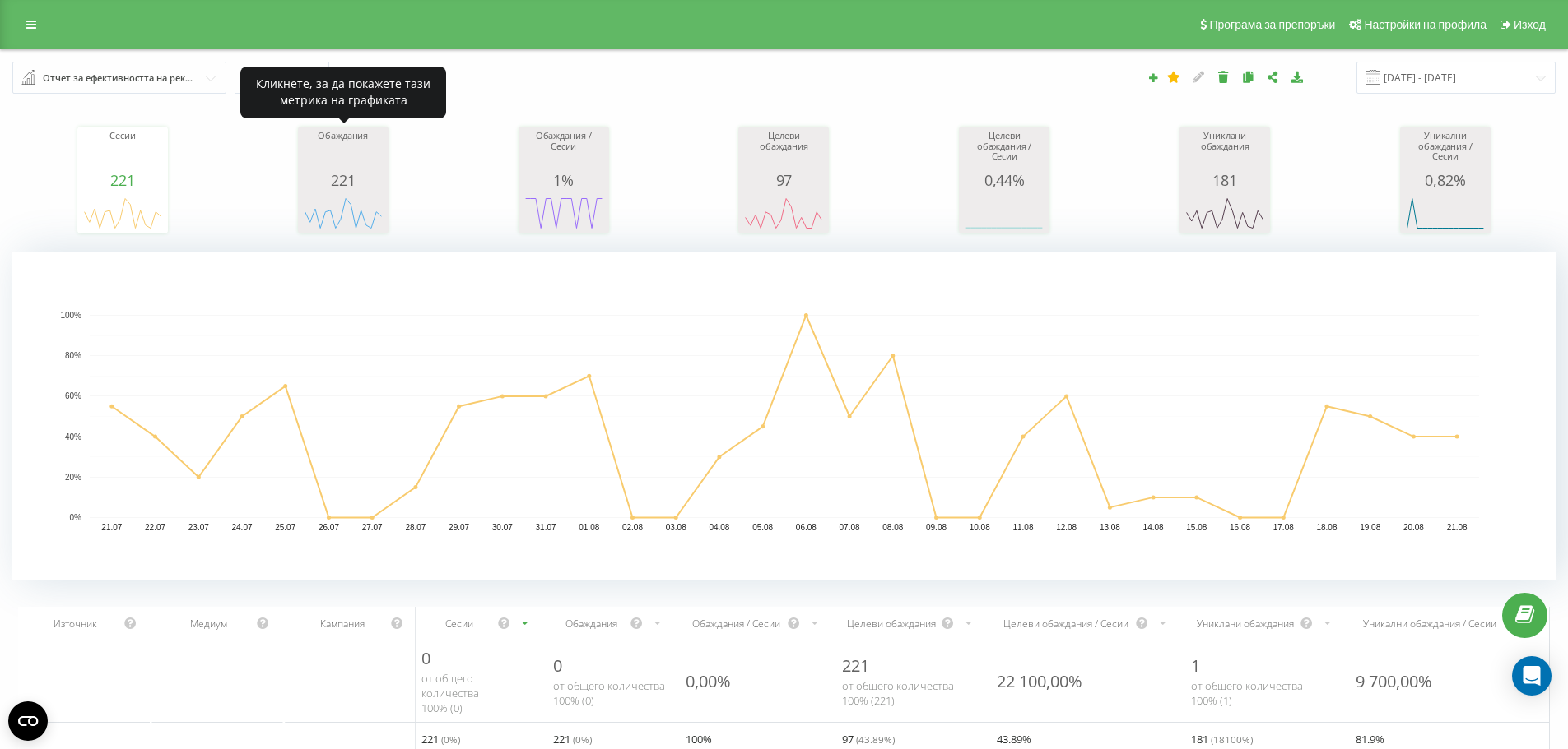
click at [343, 169] on div "Обаждания" at bounding box center [343, 151] width 82 height 41
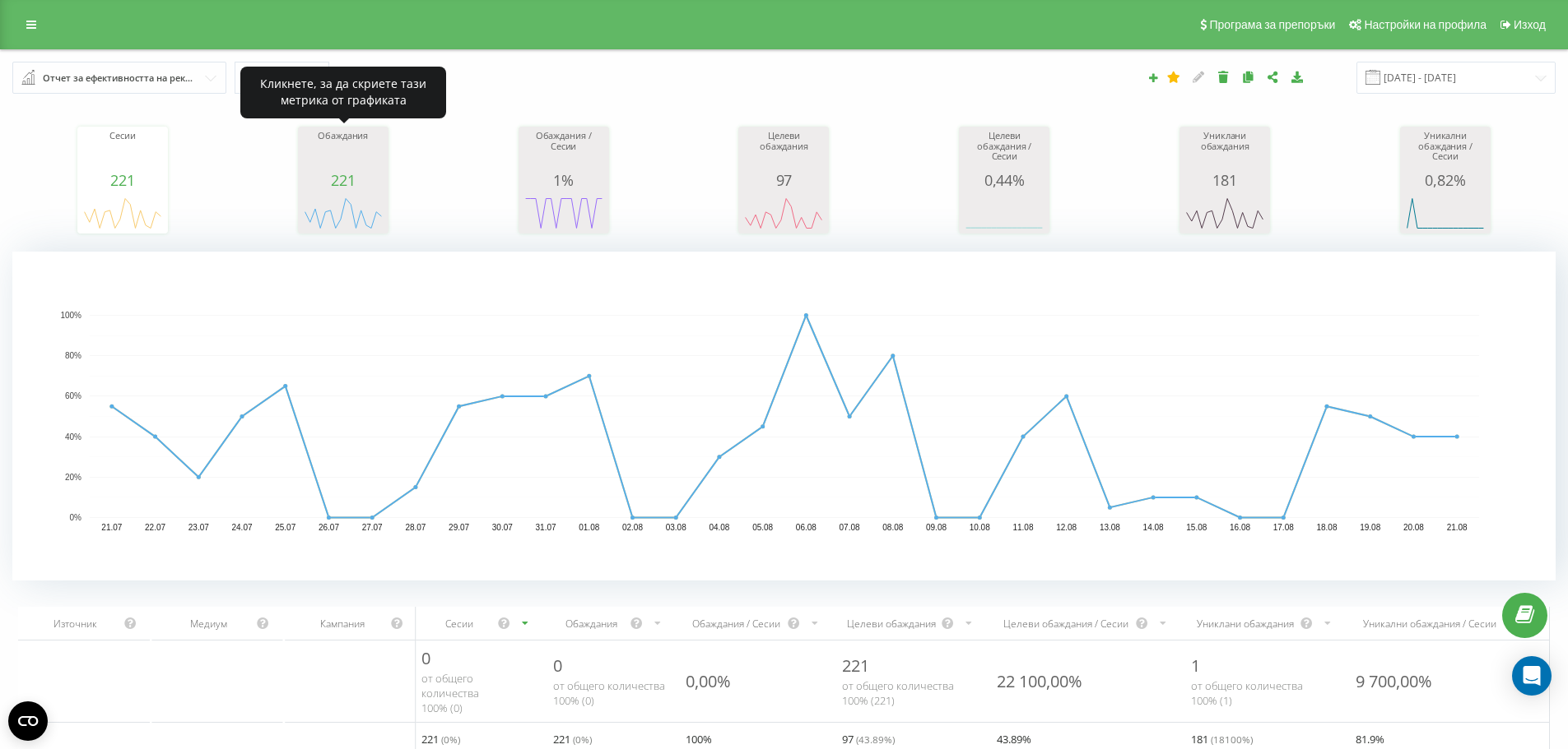
click at [349, 172] on span "221" at bounding box center [342, 180] width 23 height 19
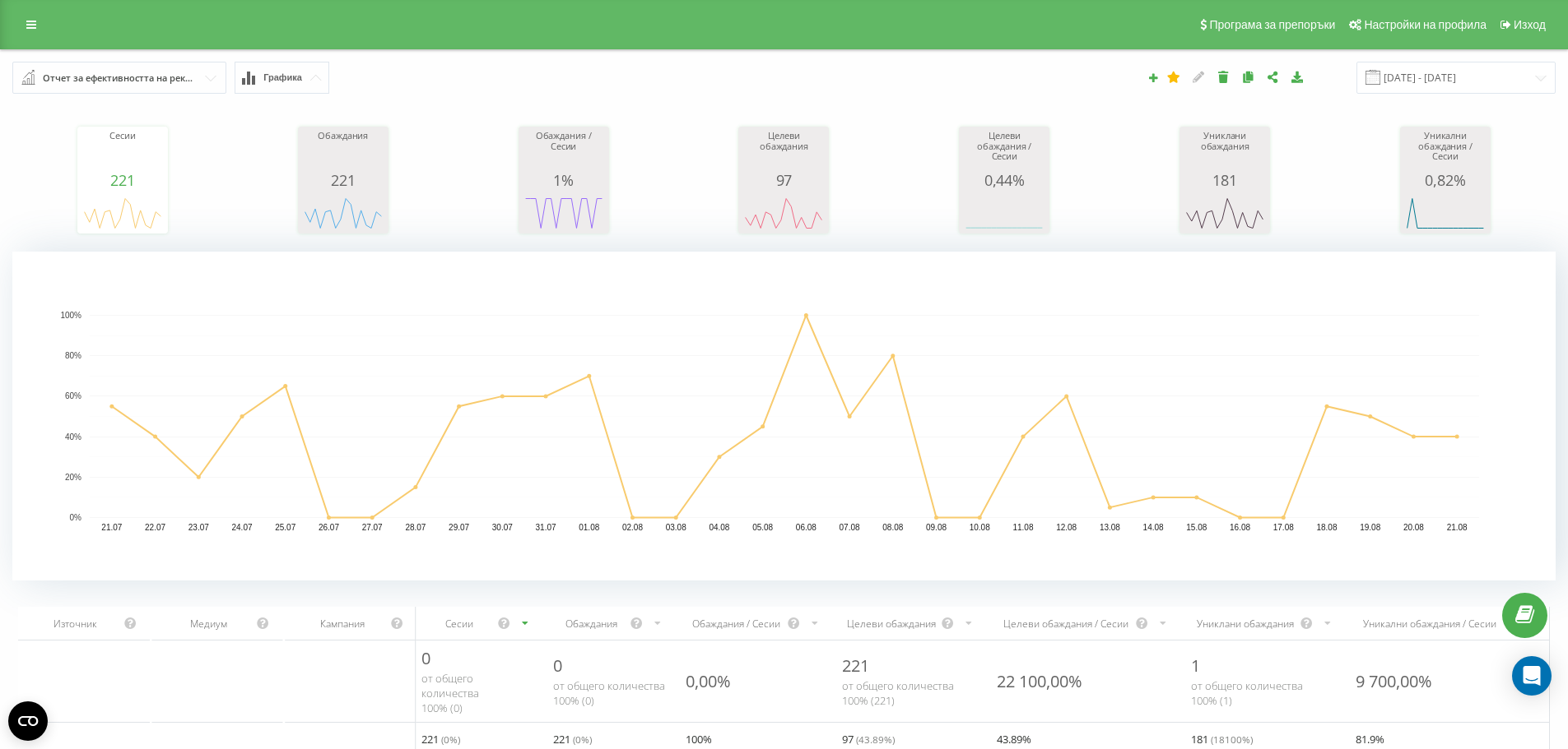
click at [141, 89] on input "text" at bounding box center [120, 77] width 212 height 29
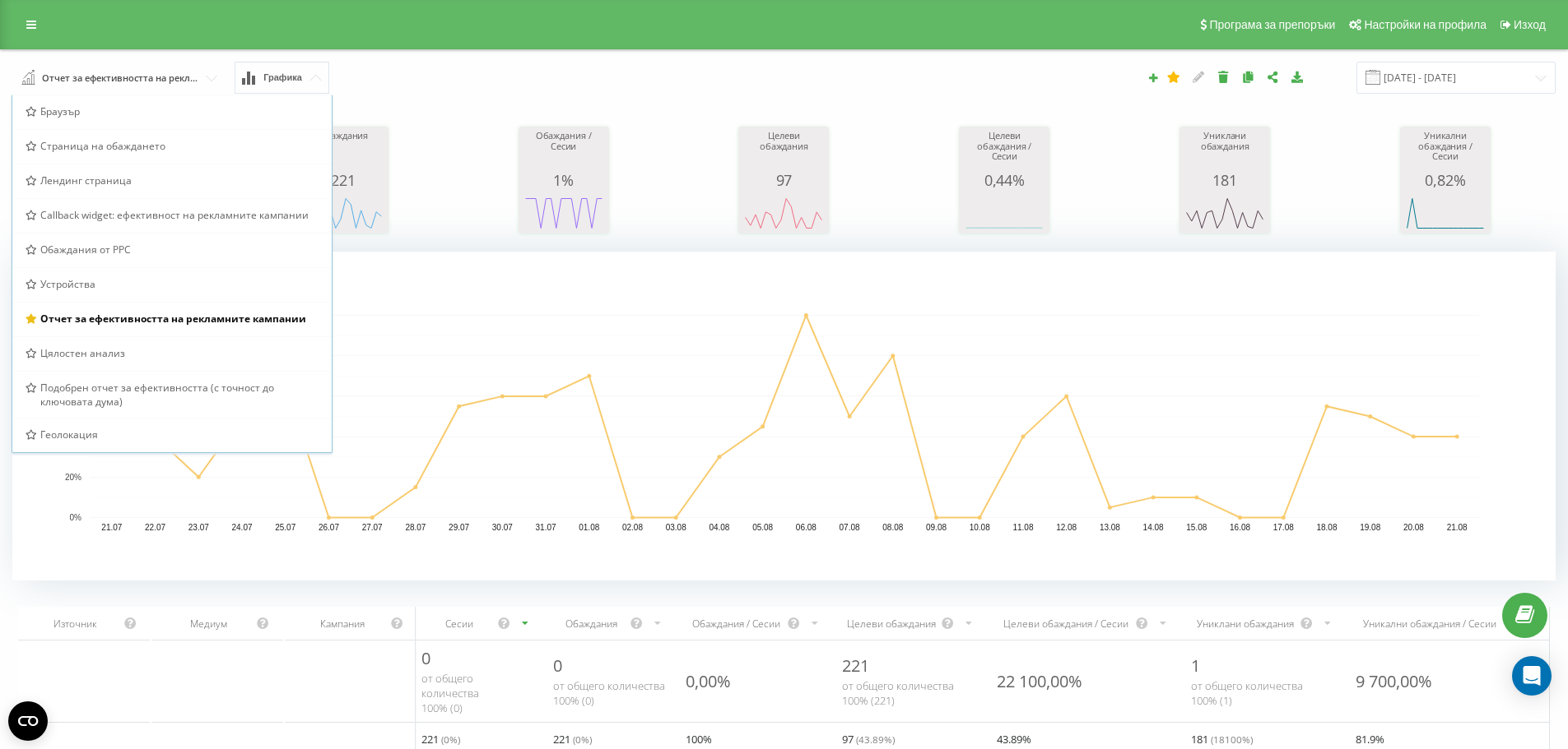
click at [578, 312] on rect "A chart." at bounding box center [784, 416] width 1543 height 329
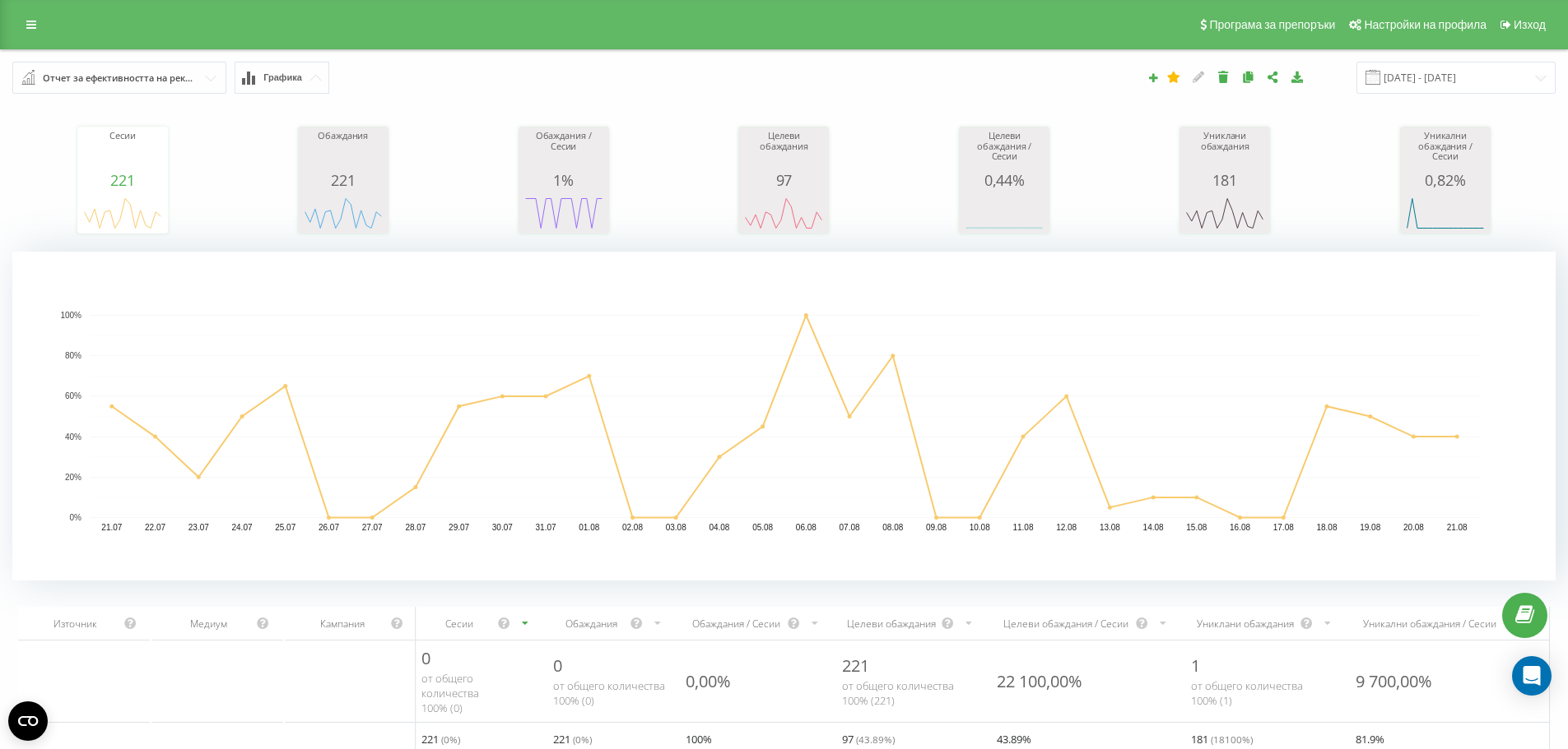
click at [168, 83] on div "Отчет за ефективността на рекламните кампании" at bounding box center [120, 78] width 155 height 19
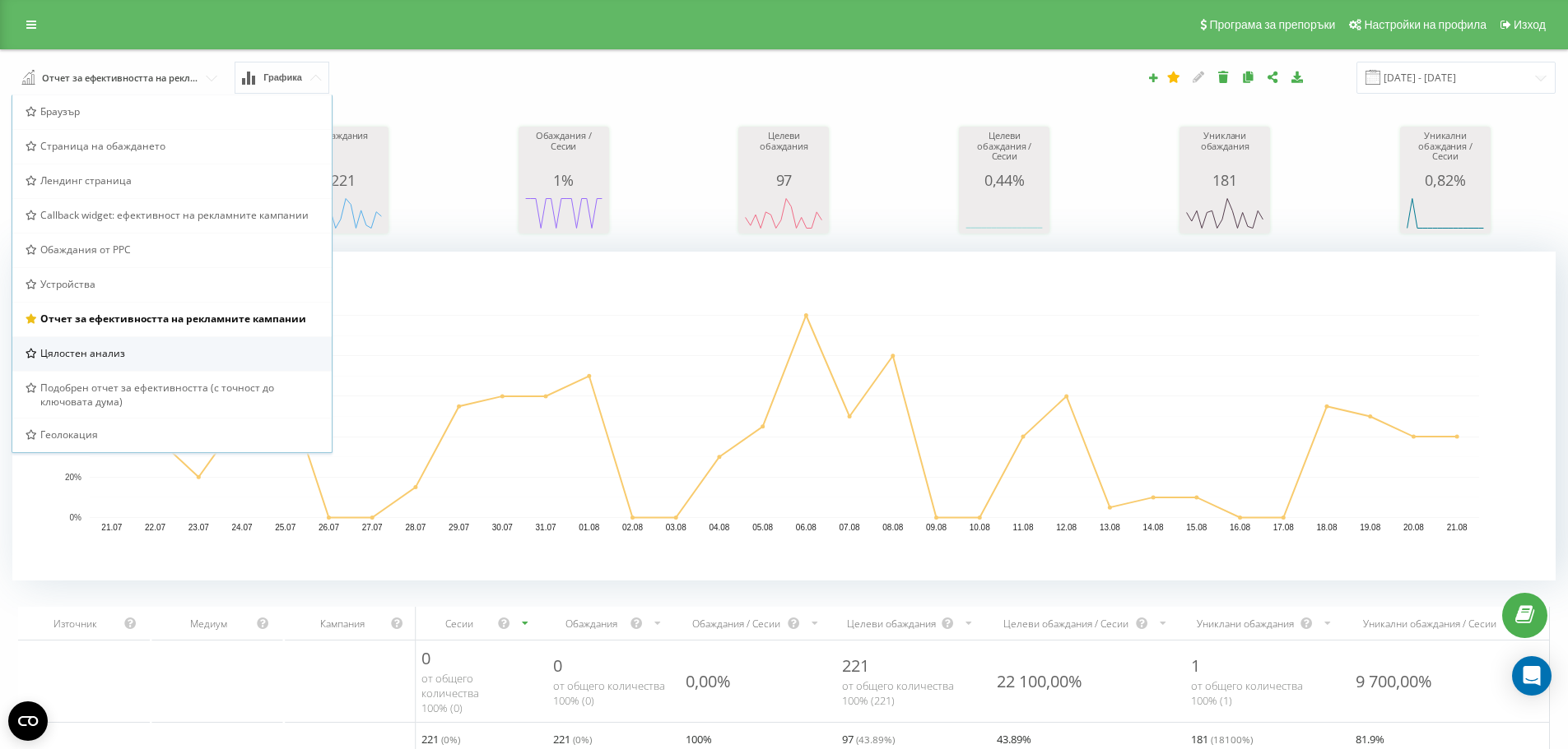
click at [130, 349] on div "Цялостен анализ" at bounding box center [172, 353] width 293 height 14
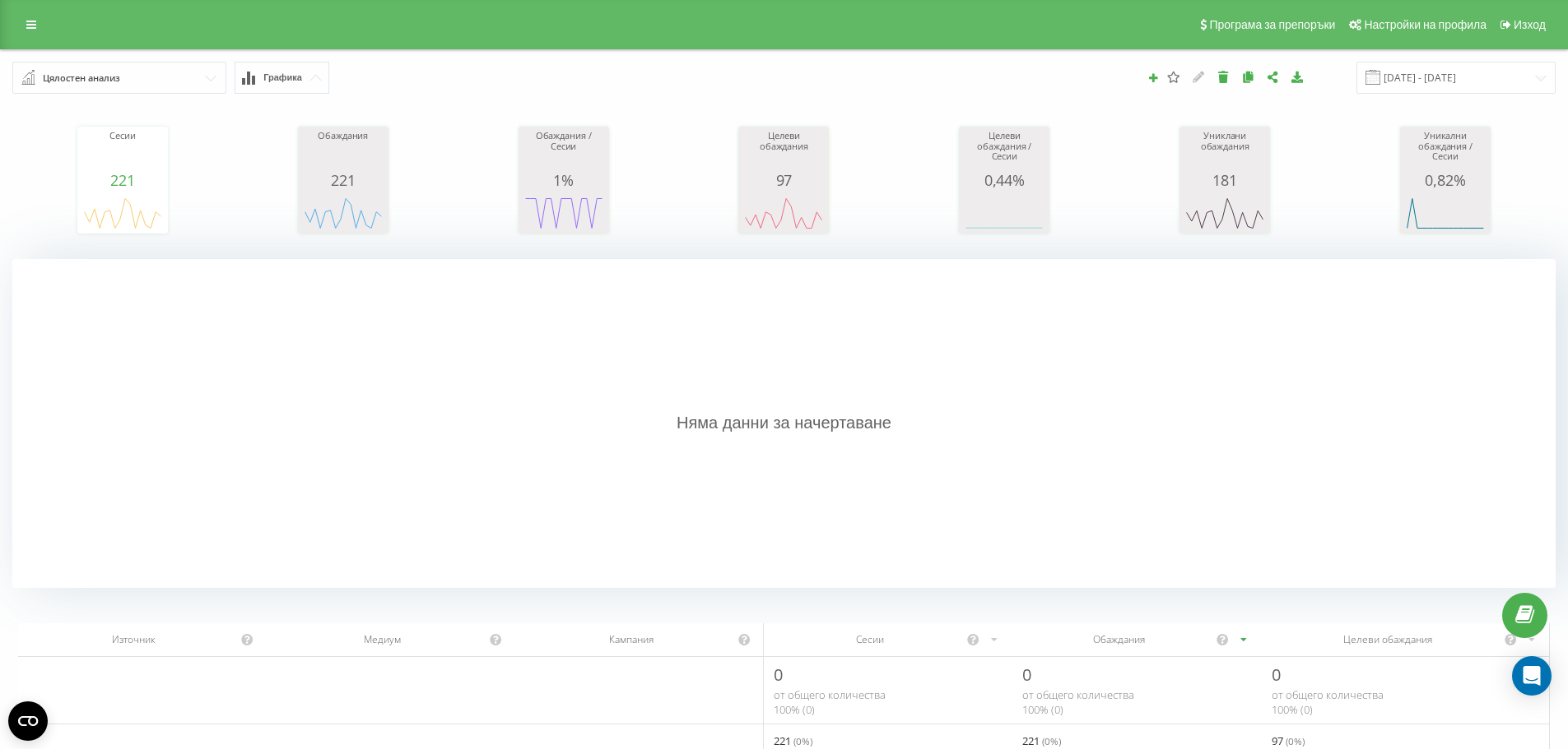
click at [134, 83] on input "text" at bounding box center [120, 77] width 212 height 29
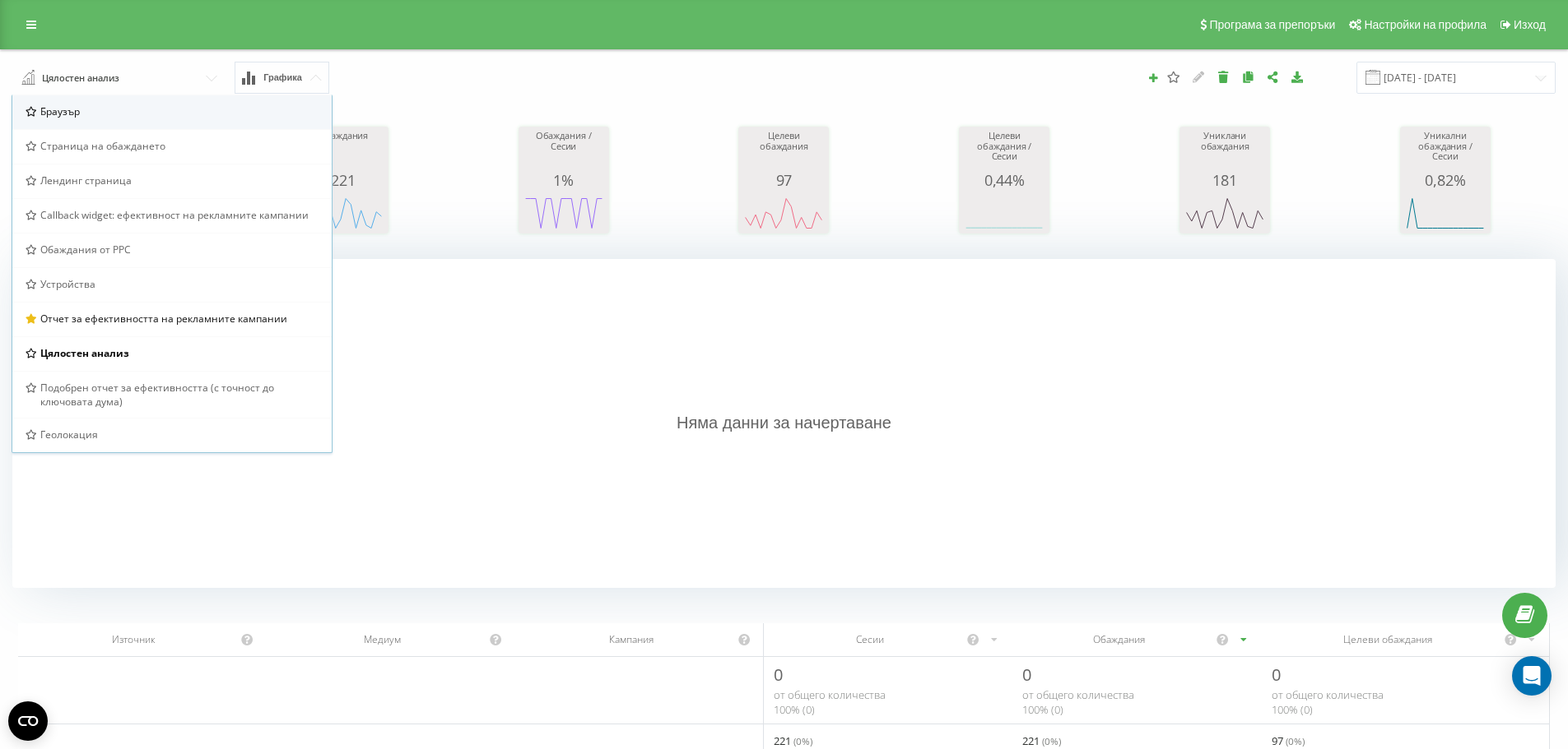
click at [80, 120] on div "Браузър" at bounding box center [172, 111] width 320 height 34
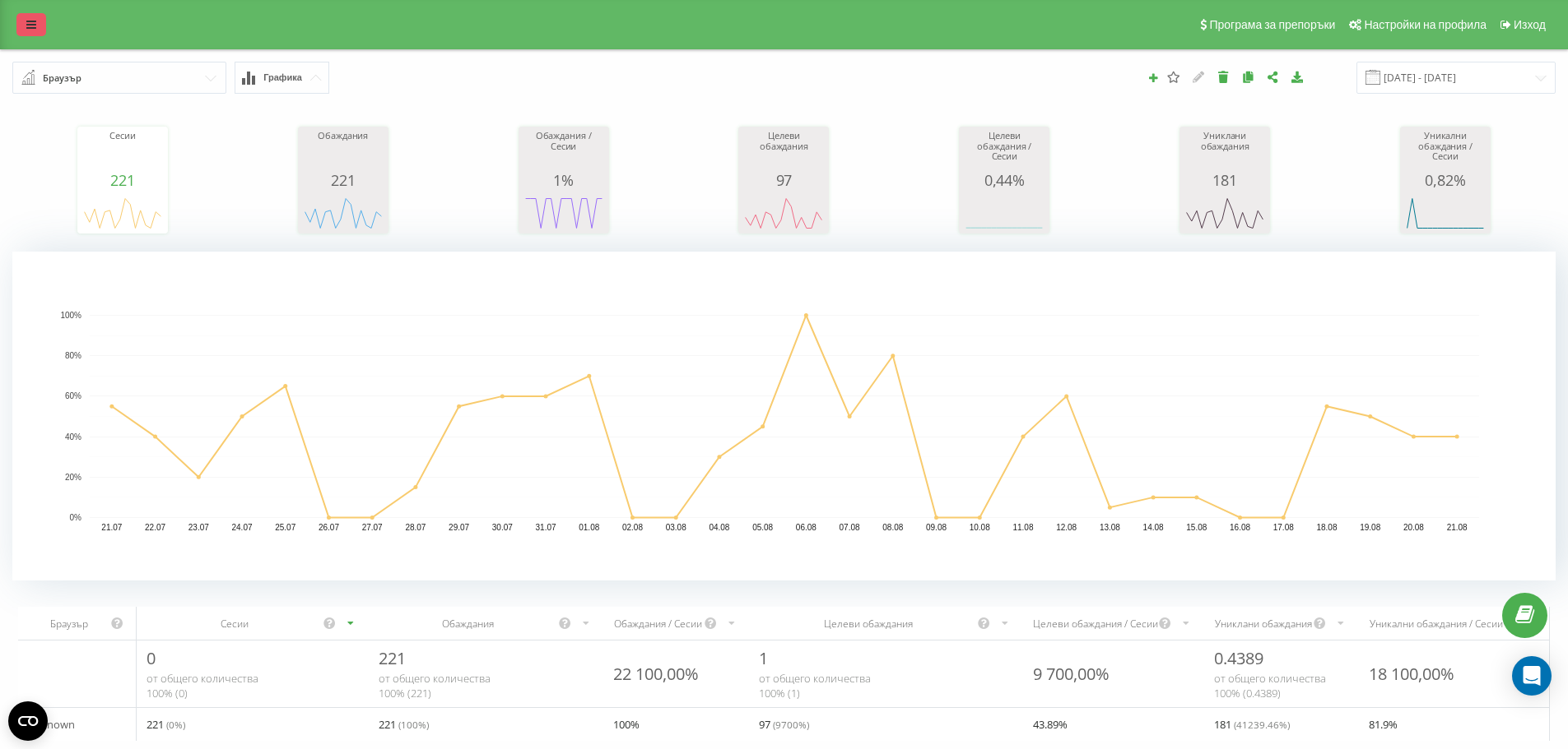
click at [29, 32] on link at bounding box center [31, 25] width 29 height 23
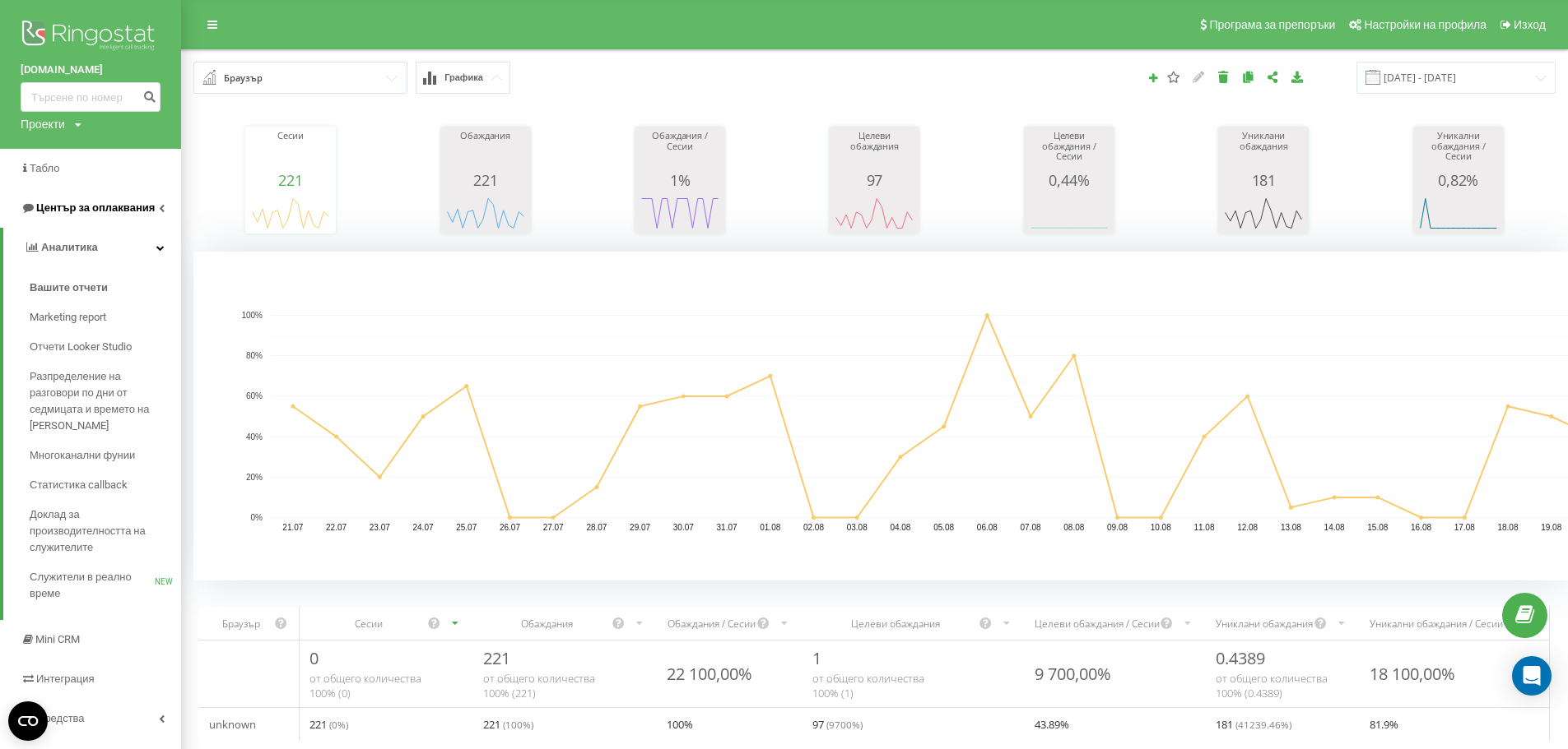
click at [141, 212] on span "Център за оплаквания" at bounding box center [96, 207] width 119 height 13
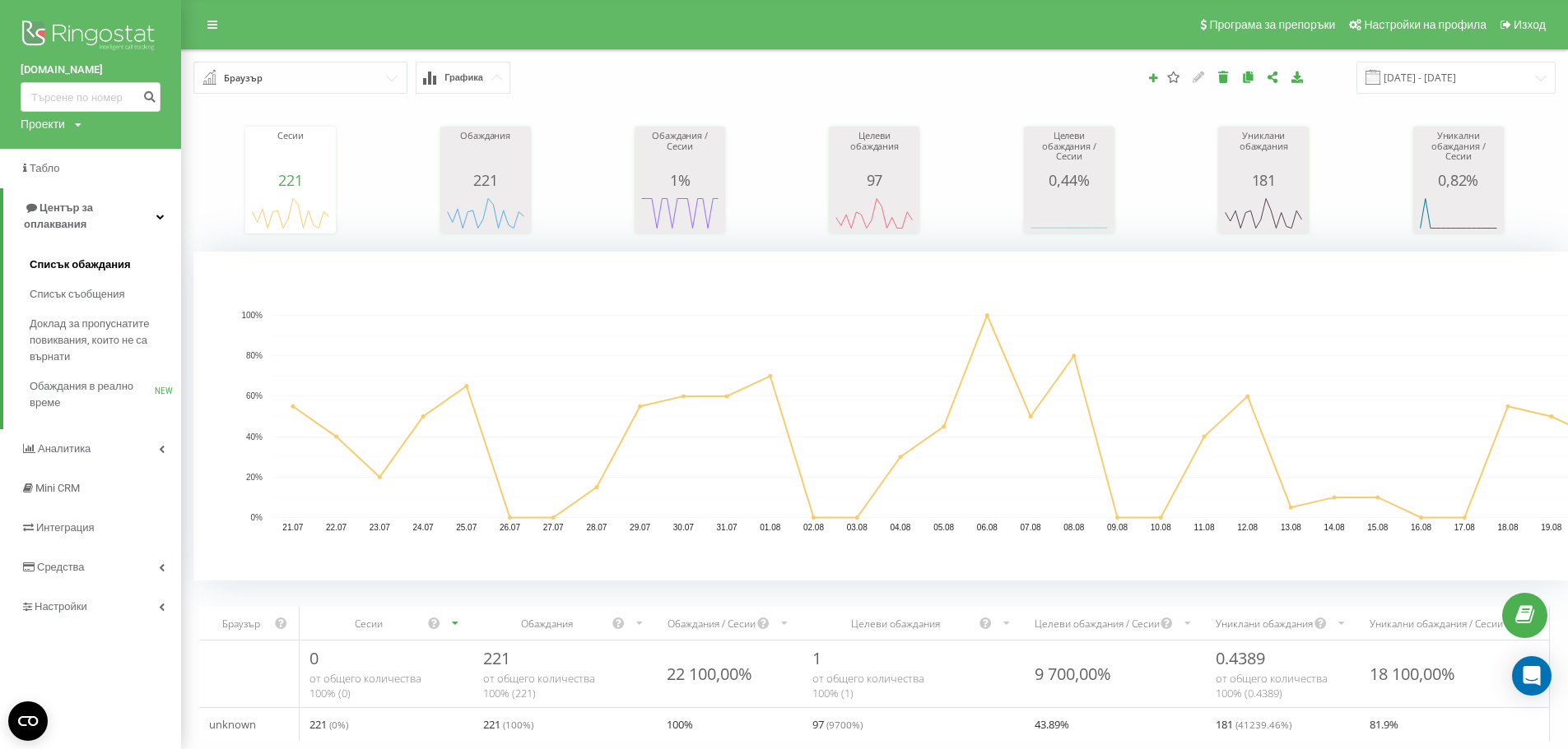
click at [114, 256] on span "Списък обаждания" at bounding box center [80, 264] width 101 height 17
